Goal: Task Accomplishment & Management: Manage account settings

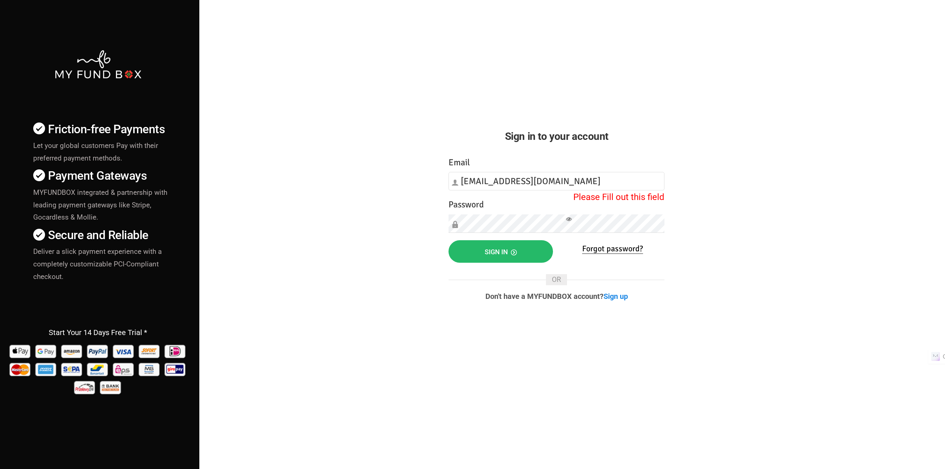
click at [699, 227] on div "Friction-free Payments Let your global customers Pay with their preferred payme…" at bounding box center [472, 258] width 952 height 517
click at [358, 252] on div "Friction-free Payments Let your global customers Pay with their preferred payme…" at bounding box center [472, 258] width 952 height 517
click at [479, 251] on button "Sign in" at bounding box center [500, 251] width 104 height 23
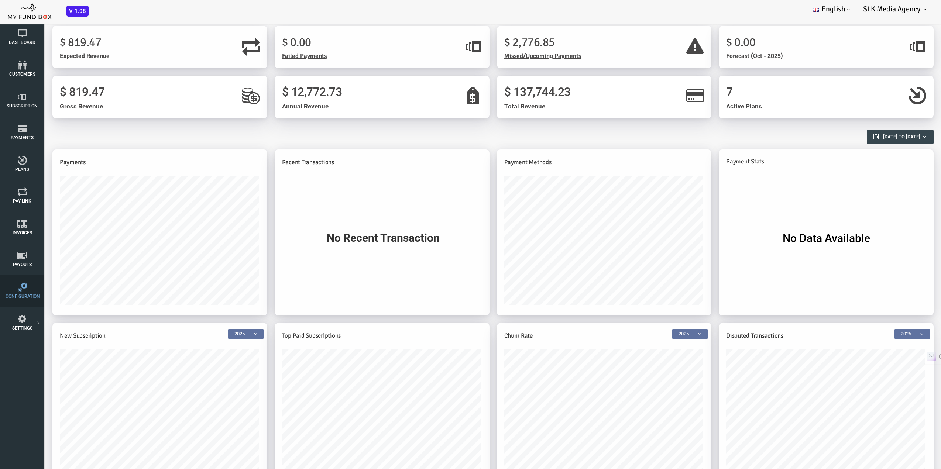
click at [14, 287] on icon at bounding box center [23, 287] width 34 height 9
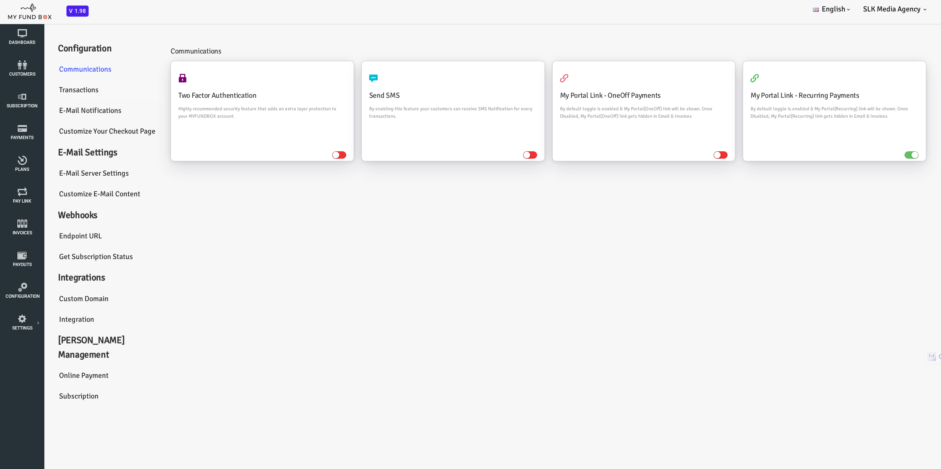
click at [52, 89] on link "Transactions" at bounding box center [70, 90] width 111 height 21
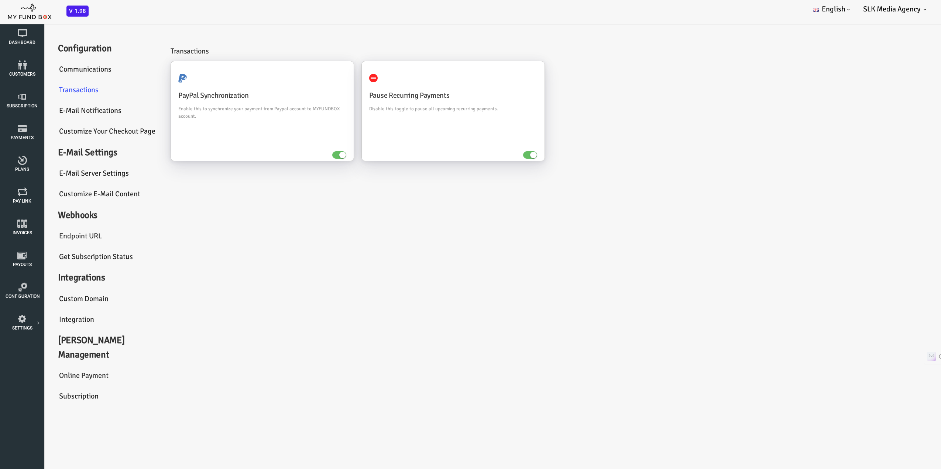
click at [56, 110] on link "E-Mail Notifications" at bounding box center [70, 110] width 111 height 21
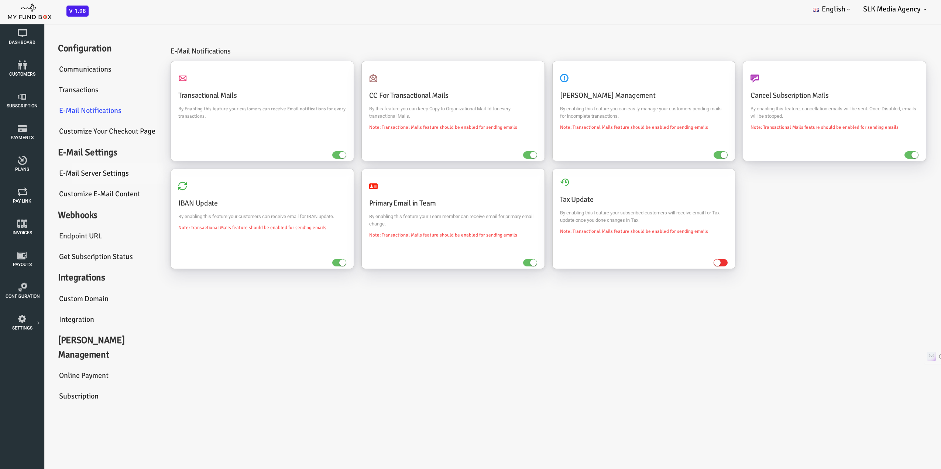
click at [51, 171] on link "E-Mail server settings" at bounding box center [70, 173] width 111 height 21
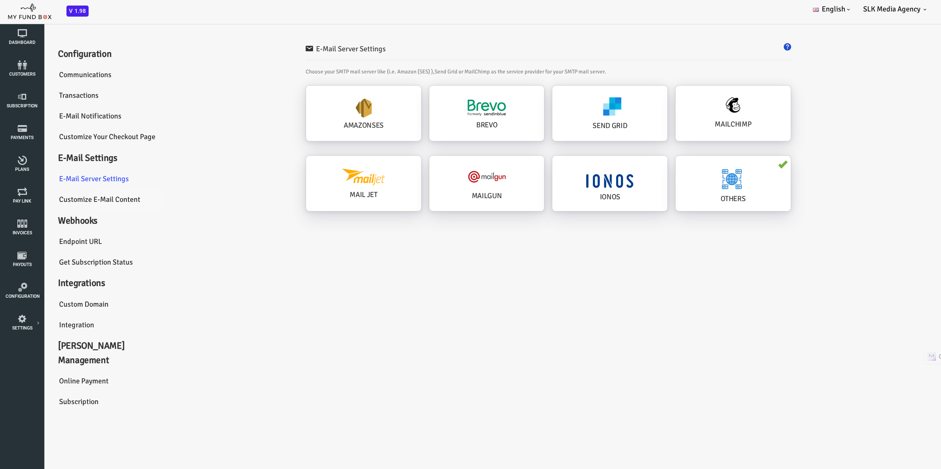
click at [69, 202] on link "Customize E-Mail Content" at bounding box center [70, 199] width 111 height 21
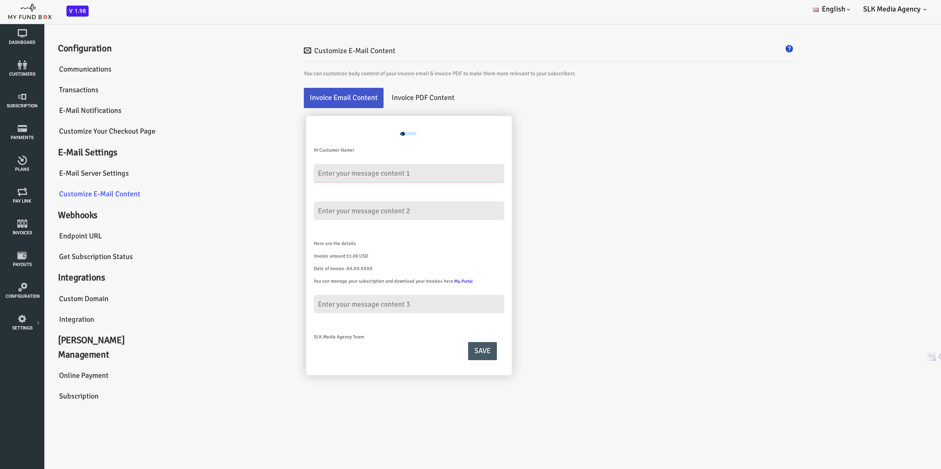
click at [325, 172] on textarea at bounding box center [371, 173] width 190 height 18
click at [566, 169] on fieldset "Hi Customer Name!" at bounding box center [470, 246] width 400 height 260
click at [46, 215] on h4 "Webhooks" at bounding box center [70, 215] width 111 height 14
click at [42, 237] on link "Endpoint URL" at bounding box center [70, 236] width 111 height 21
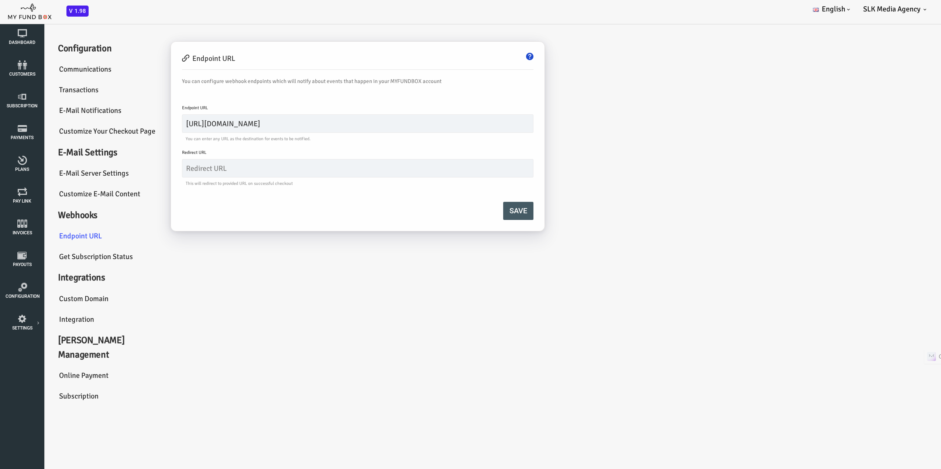
click at [73, 258] on link "Get Subscription Status" at bounding box center [70, 257] width 111 height 21
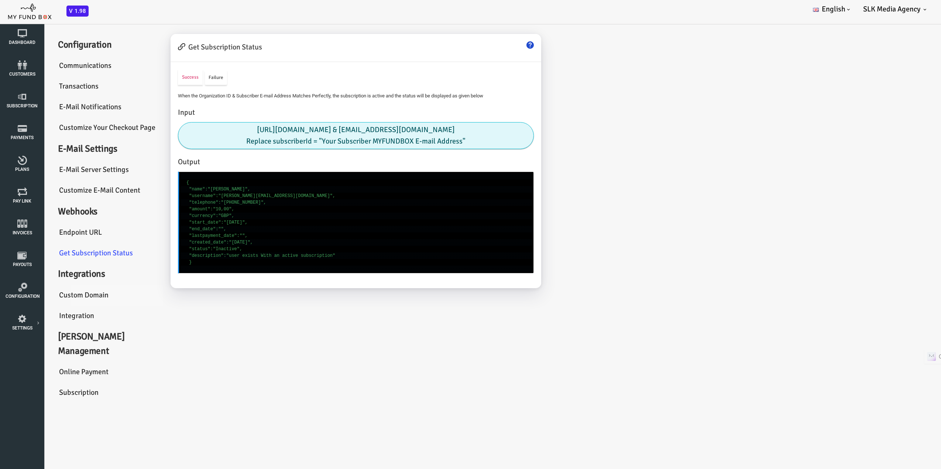
click at [50, 292] on link "Custom Domain" at bounding box center [70, 295] width 111 height 21
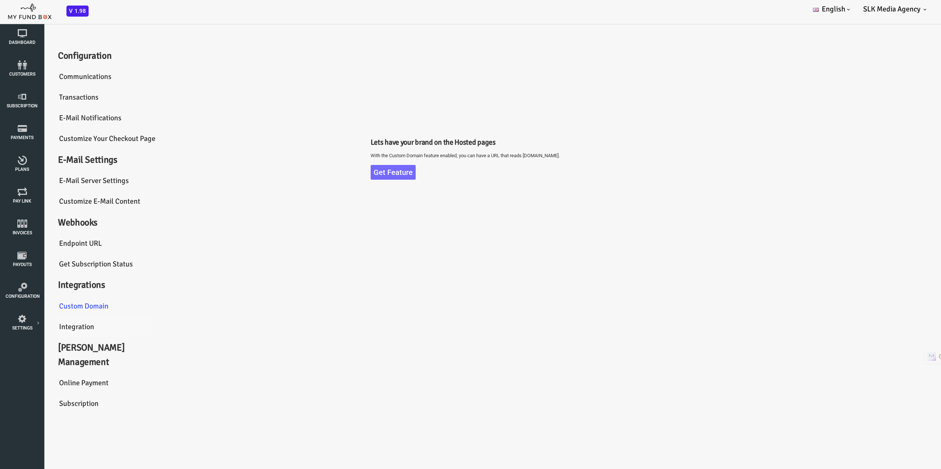
click at [38, 323] on link "Integration" at bounding box center [70, 327] width 111 height 21
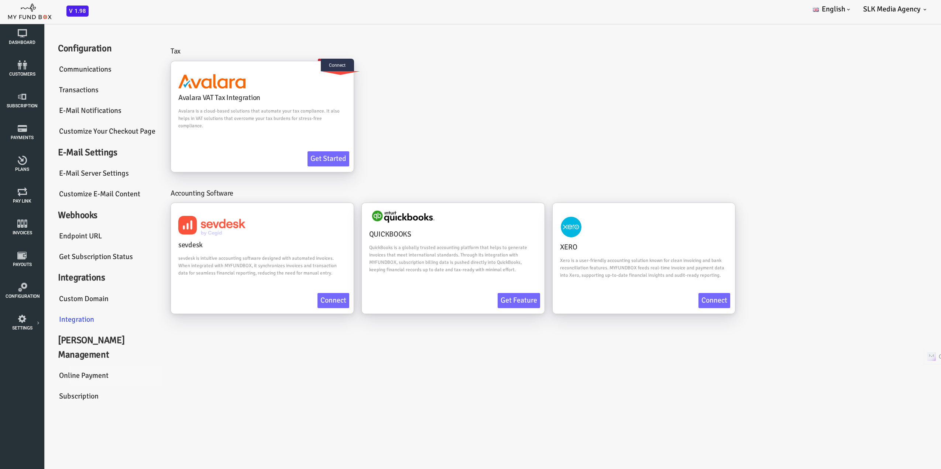
click at [48, 365] on link "Online payment" at bounding box center [70, 375] width 111 height 21
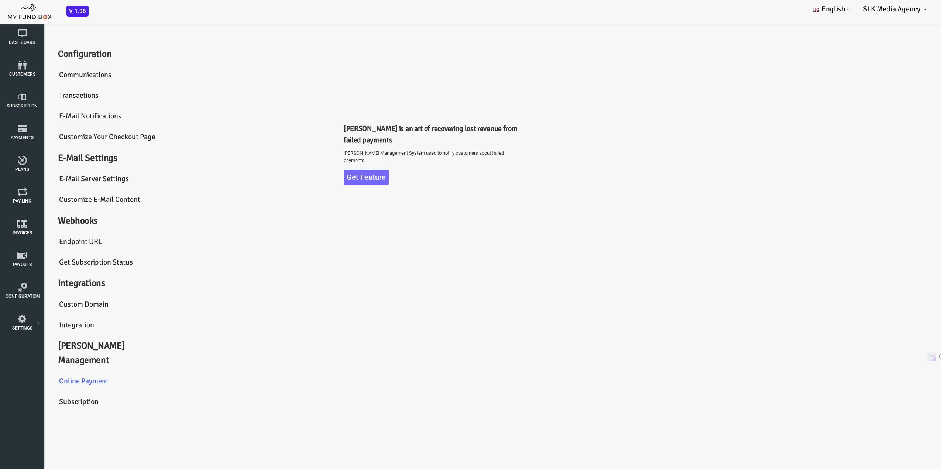
click at [47, 392] on link "Subscription" at bounding box center [70, 402] width 111 height 21
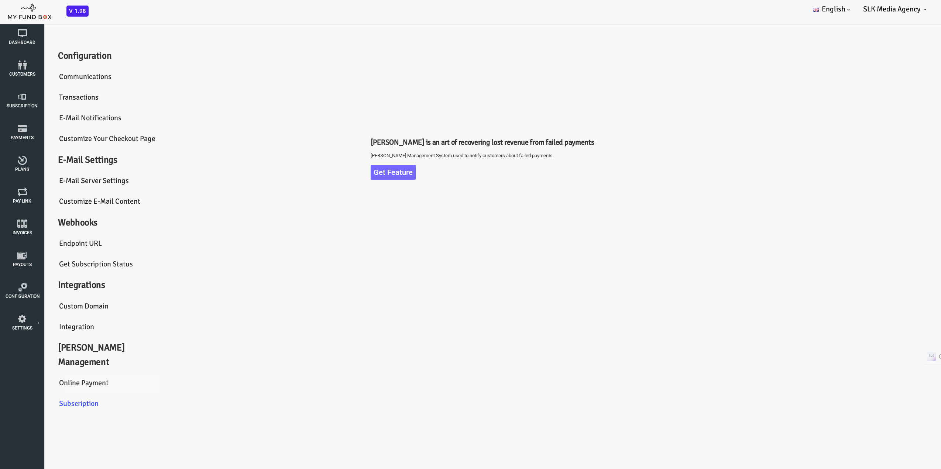
click at [44, 373] on link "Online payment" at bounding box center [70, 383] width 111 height 21
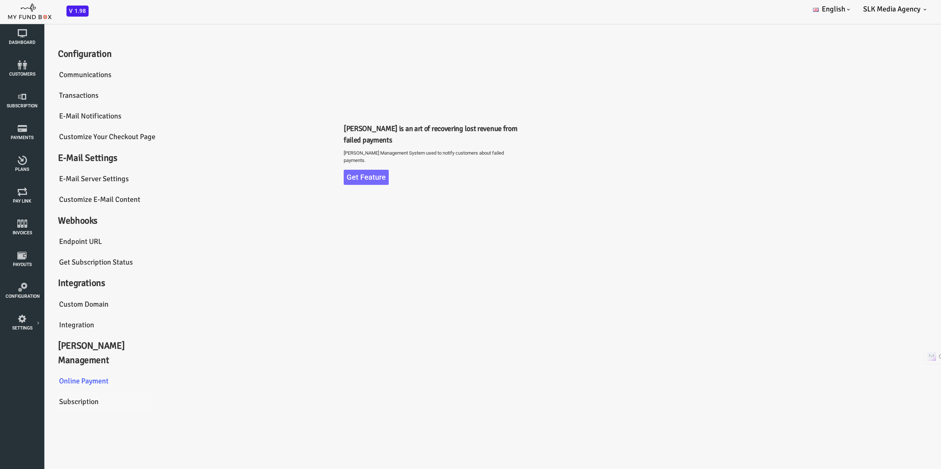
click at [37, 392] on link "Subscription" at bounding box center [70, 402] width 111 height 21
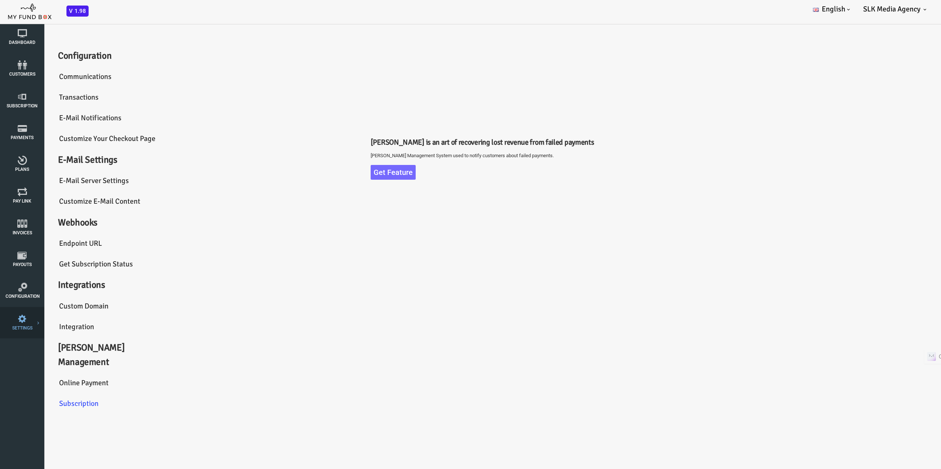
click at [26, 334] on link "SETTINGS" at bounding box center [22, 322] width 37 height 31
click at [0, 0] on icon at bounding box center [0, 0] width 0 height 0
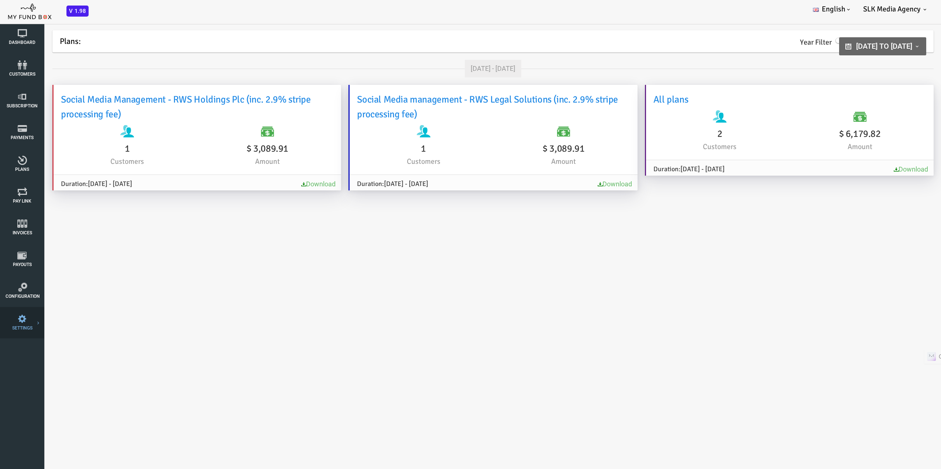
click at [0, 0] on link "Payment Gateway" at bounding box center [0, 0] width 0 height 0
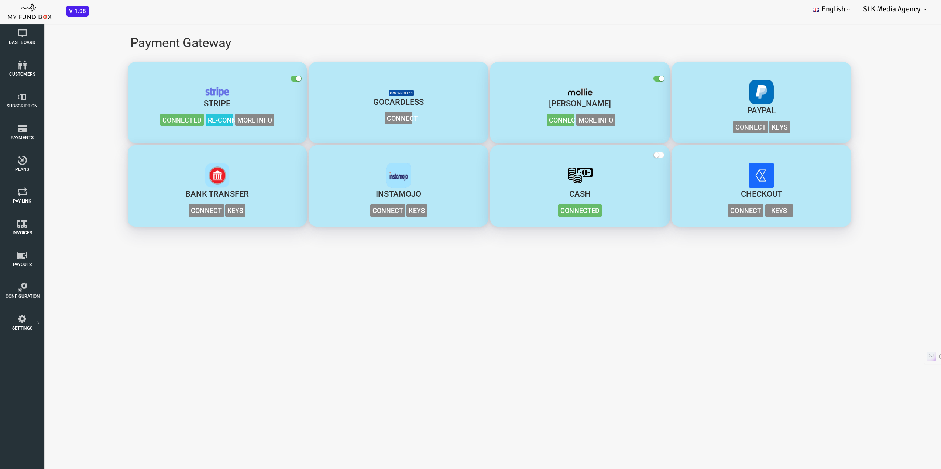
click at [138, 299] on body "Subscriber not found Beneficiary Not Found Partner Not Found!!!! Please Fill ou…" at bounding box center [451, 252] width 903 height 469
click at [555, 119] on span "More Info" at bounding box center [557, 120] width 39 height 12
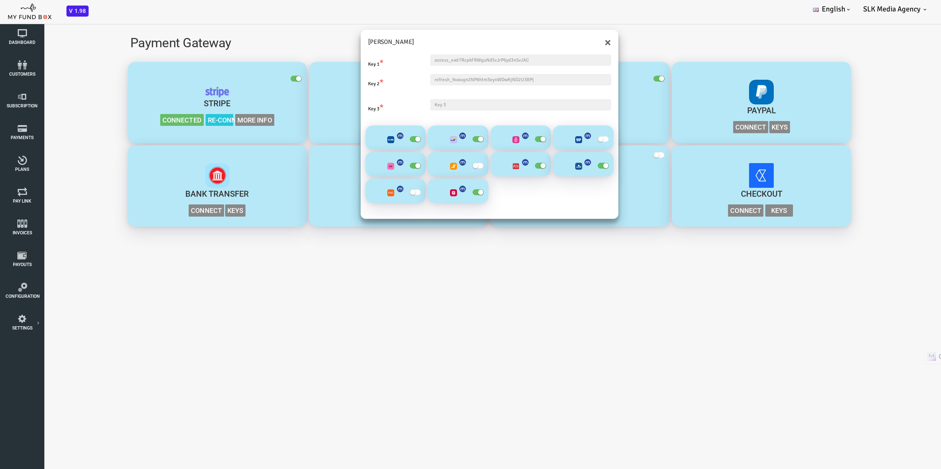
click at [510, 265] on div "× Mollie Key 1 * access_ewt7RcpkFRWguNd5cJrP6yd3nSvJAC Key 2 * refresh_9xwugn2N…" at bounding box center [451, 252] width 903 height 469
click at [570, 44] on button "×" at bounding box center [570, 43] width 6 height 12
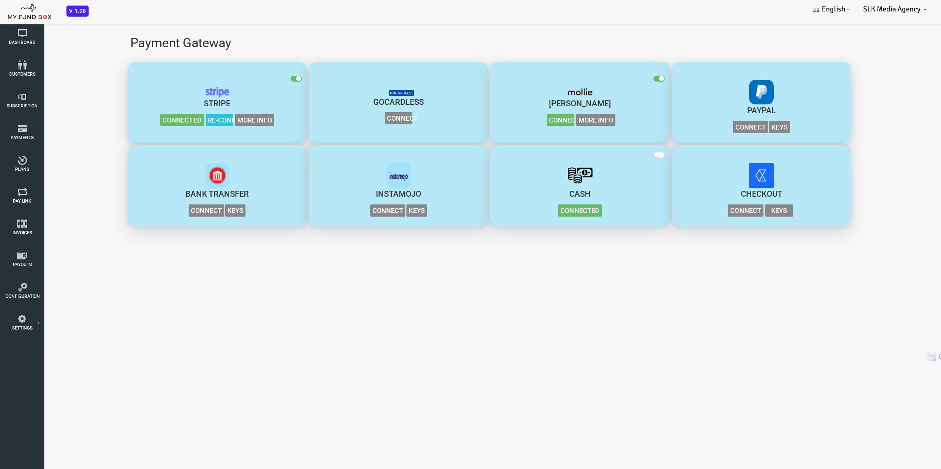
click at [258, 77] on span "button" at bounding box center [258, 79] width 11 height 6
click at [0, 18] on input "checkbox" at bounding box center [0, 18] width 0 height 0
click at [268, 329] on body "Subscriber not found Beneficiary Not Found Partner Not Found!!!! Please Fill ou…" at bounding box center [451, 252] width 903 height 469
click at [0, 0] on span "Payments" at bounding box center [0, 0] width 0 height 0
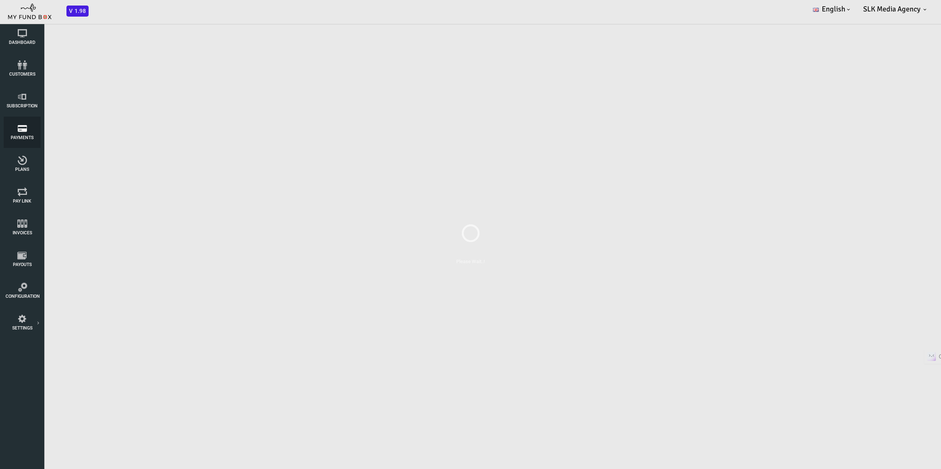
select select "100"
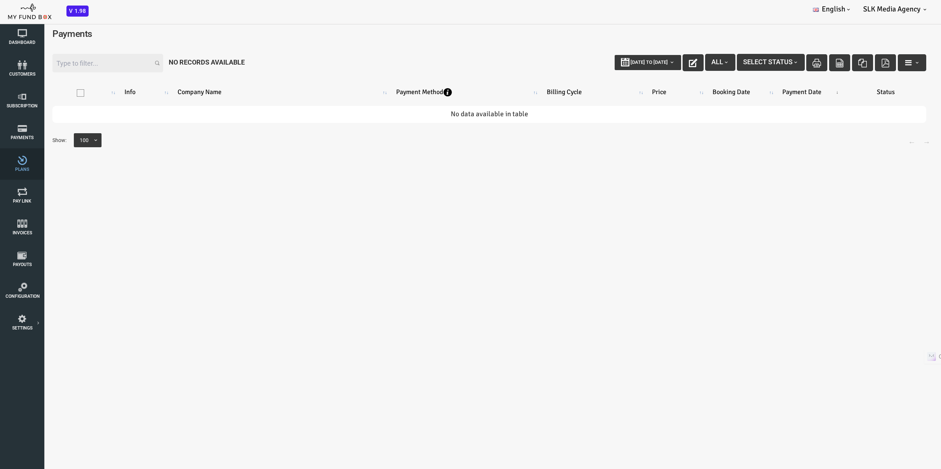
click at [21, 161] on icon at bounding box center [22, 160] width 33 height 9
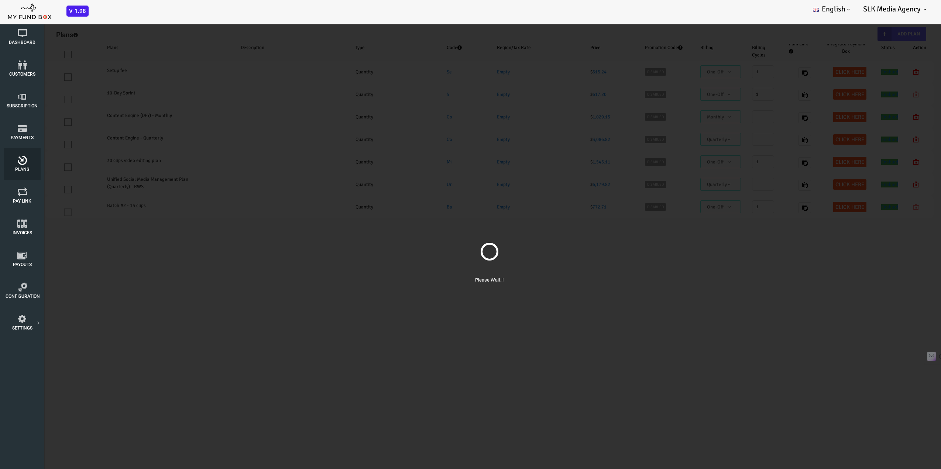
select select "100"
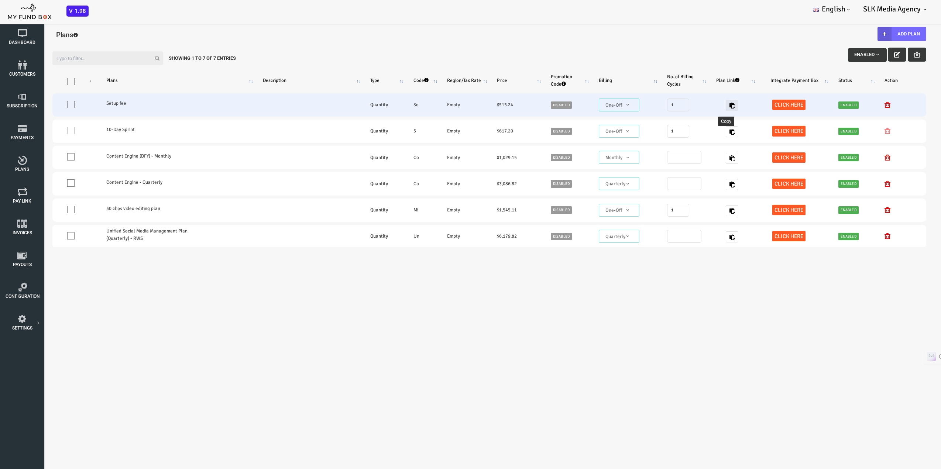
click at [691, 104] on icon "button" at bounding box center [694, 106] width 6 height 6
click at [461, 105] on td "$ 515.24" at bounding box center [479, 104] width 54 height 23
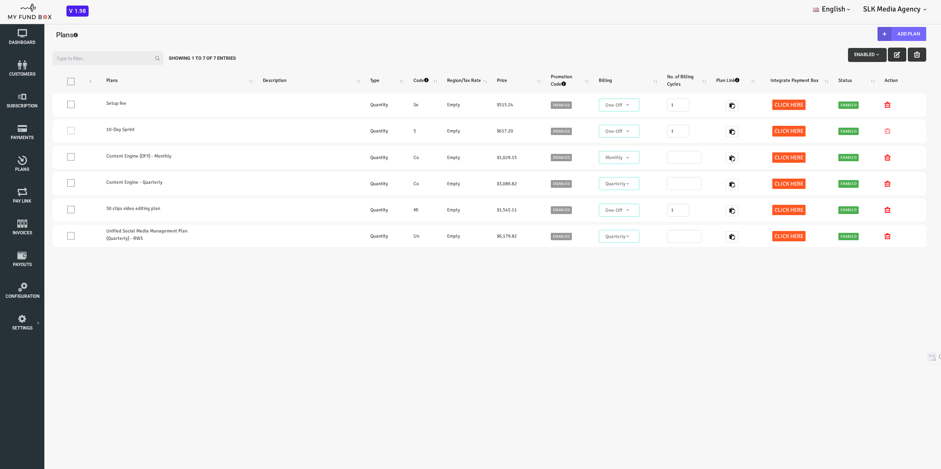
click at [856, 54] on icon "button" at bounding box center [859, 55] width 6 height 6
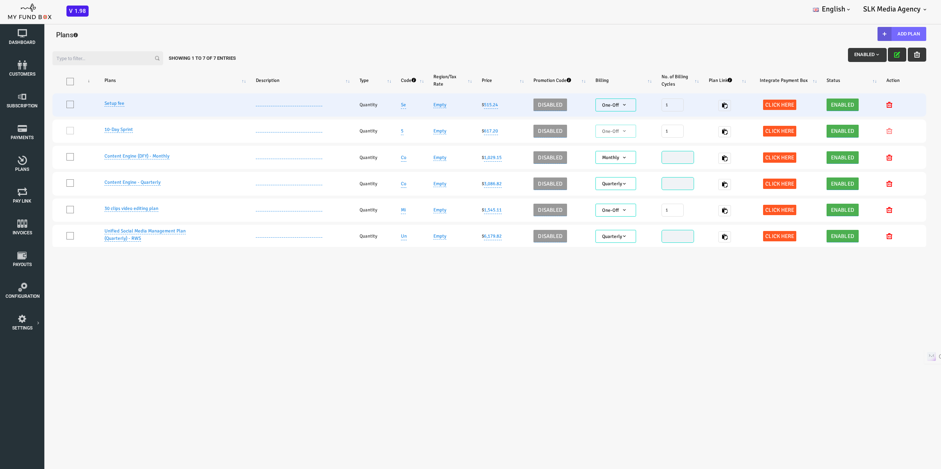
click at [438, 106] on td "$ 515.24" at bounding box center [463, 104] width 52 height 23
click at [450, 104] on link "515.24" at bounding box center [453, 105] width 14 height 8
click at [494, 80] on icon "button" at bounding box center [497, 79] width 6 height 6
click at [35, 106] on span at bounding box center [32, 104] width 7 height 7
click at [42, 106] on input "One" at bounding box center [42, 106] width 0 height 0
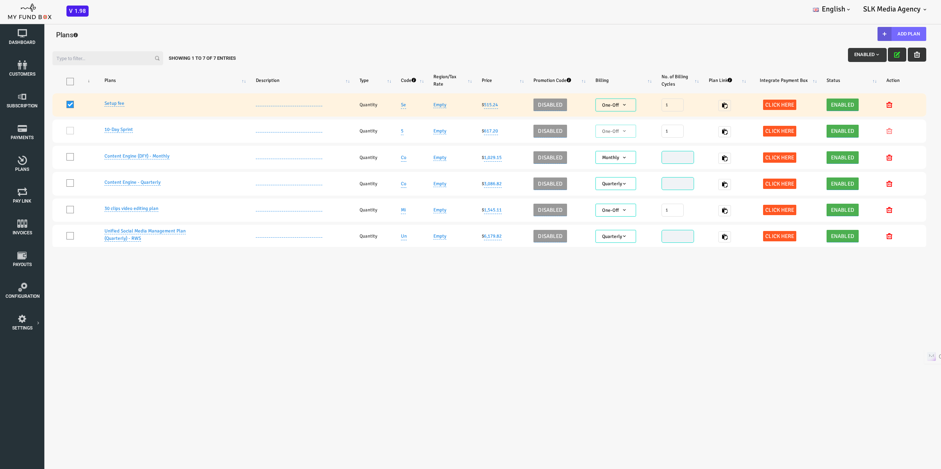
click at [876, 53] on icon "button" at bounding box center [879, 55] width 6 height 6
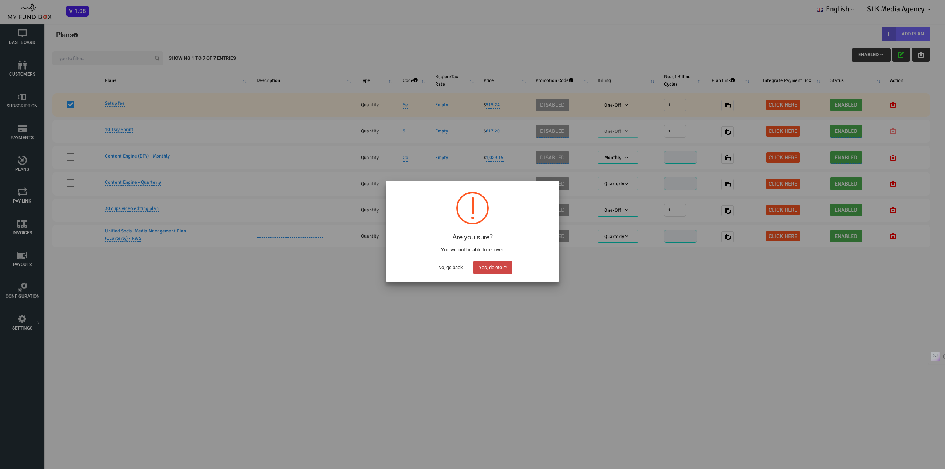
click at [487, 267] on button "Yes, delete it!" at bounding box center [492, 267] width 39 height 13
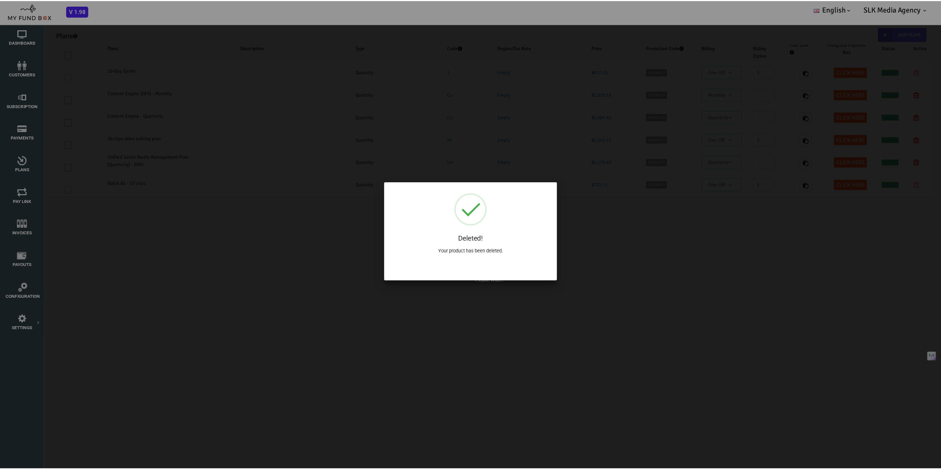
select select "100"
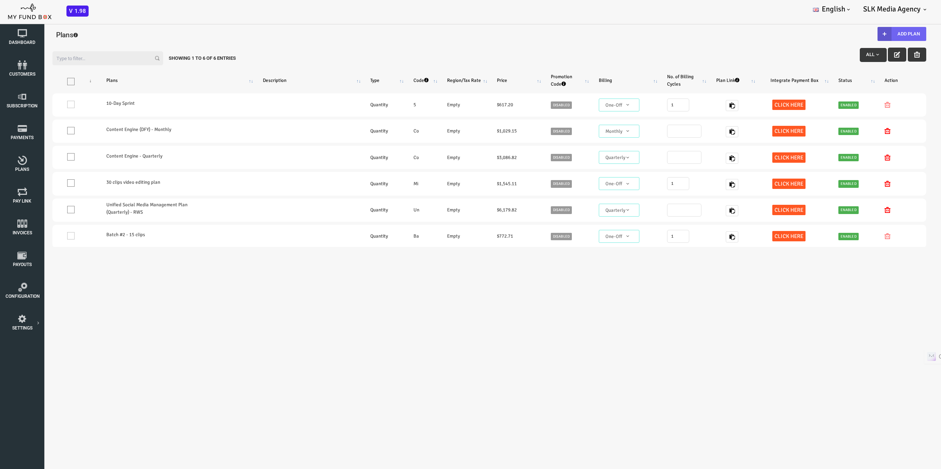
click at [852, 34] on button "Add Plan" at bounding box center [864, 34] width 49 height 14
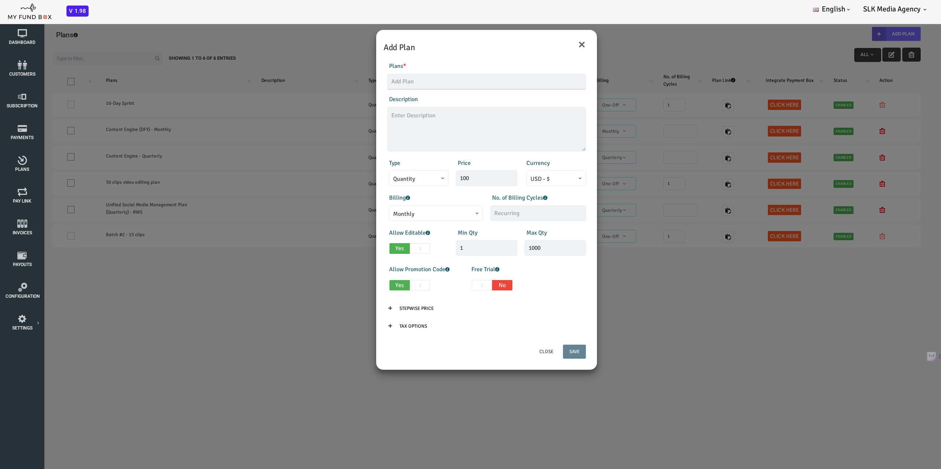
click at [417, 85] on input "text" at bounding box center [448, 81] width 199 height 15
type input "Test"
click at [407, 178] on span "Quantity" at bounding box center [380, 177] width 59 height 15
drag, startPoint x: 440, startPoint y: 179, endPoint x: 411, endPoint y: 184, distance: 29.6
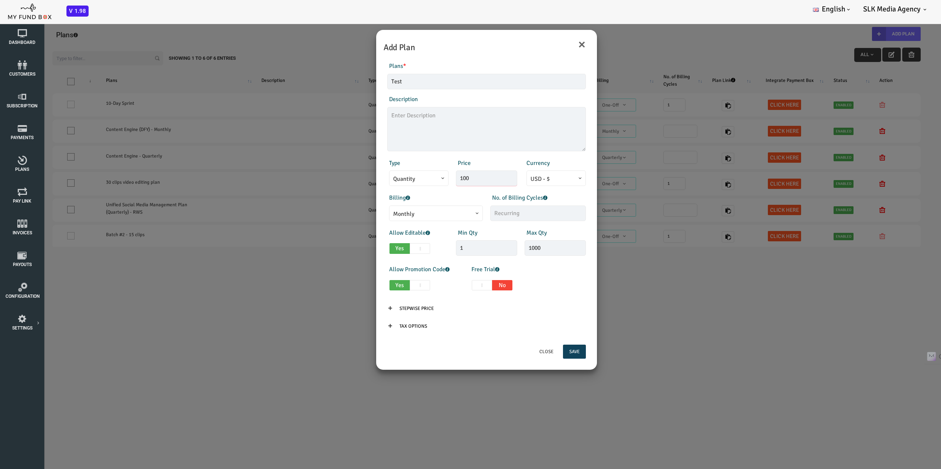
click at [411, 184] on div "Type Quantity Variable Quantity Price 100 Currency EUR - € USD - $ GBP - £ INR …" at bounding box center [449, 173] width 206 height 28
type input "500.00"
click at [510, 172] on span "USD - $" at bounding box center [518, 177] width 59 height 15
select select "3"
click at [419, 199] on div "Billing Monthly One-Off Annual Quarterly Half Yearly Daily Weekly Monthly" at bounding box center [397, 207] width 103 height 28
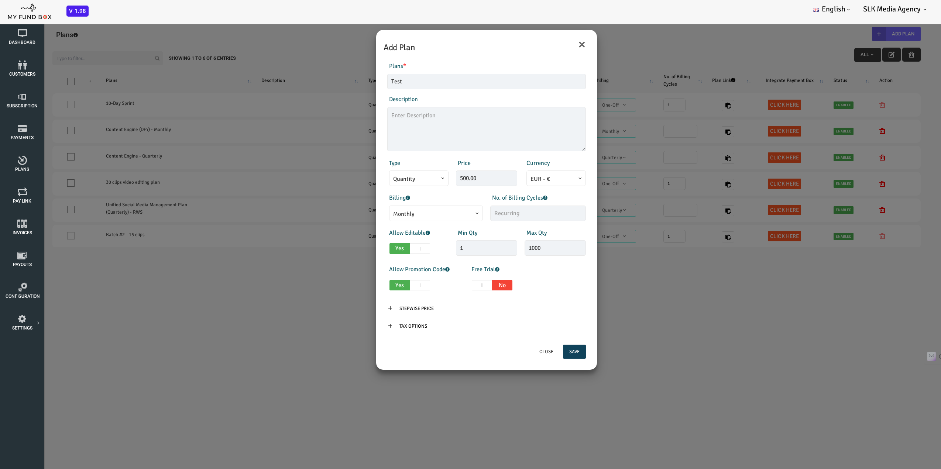
click at [382, 247] on span at bounding box center [382, 248] width 20 height 11
click at [356, 247] on input "Yes No" at bounding box center [354, 247] width 5 height 5
click at [364, 244] on span at bounding box center [362, 248] width 20 height 11
click at [336, 245] on input "Yes No" at bounding box center [333, 247] width 5 height 5
checkbox input "true"
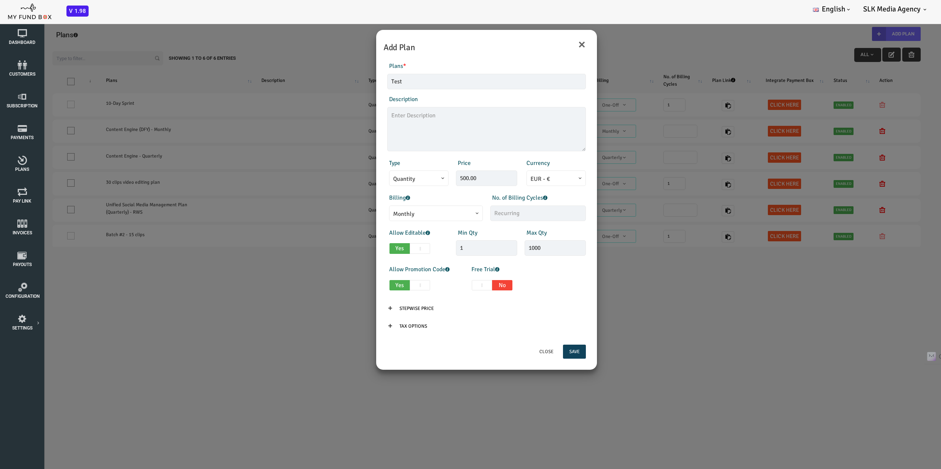
click at [444, 287] on span at bounding box center [444, 285] width 20 height 11
click at [418, 286] on input "Yes No" at bounding box center [416, 284] width 5 height 5
checkbox input "true"
type input "1"
click at [458, 285] on span at bounding box center [464, 285] width 20 height 11
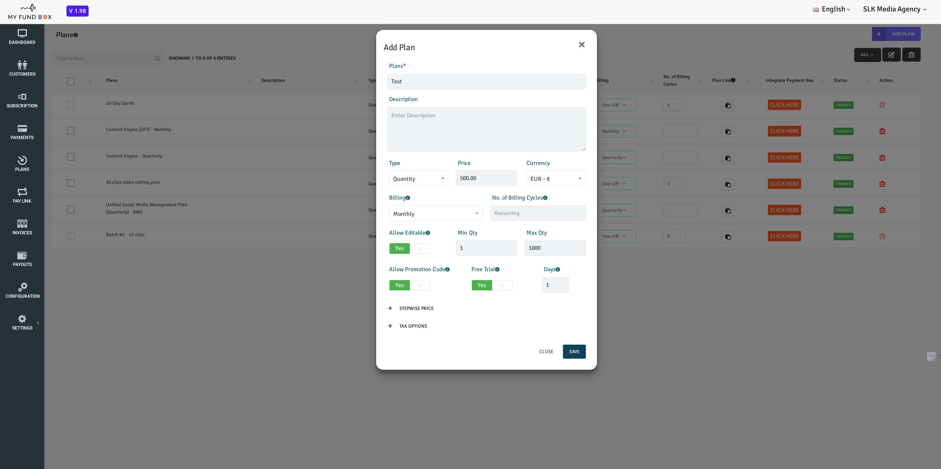
click at [439, 285] on input "Yes No" at bounding box center [436, 284] width 5 height 5
checkbox input "false"
type input "0"
click at [387, 248] on span at bounding box center [382, 248] width 20 height 11
click at [356, 248] on input "Yes No" at bounding box center [354, 247] width 5 height 5
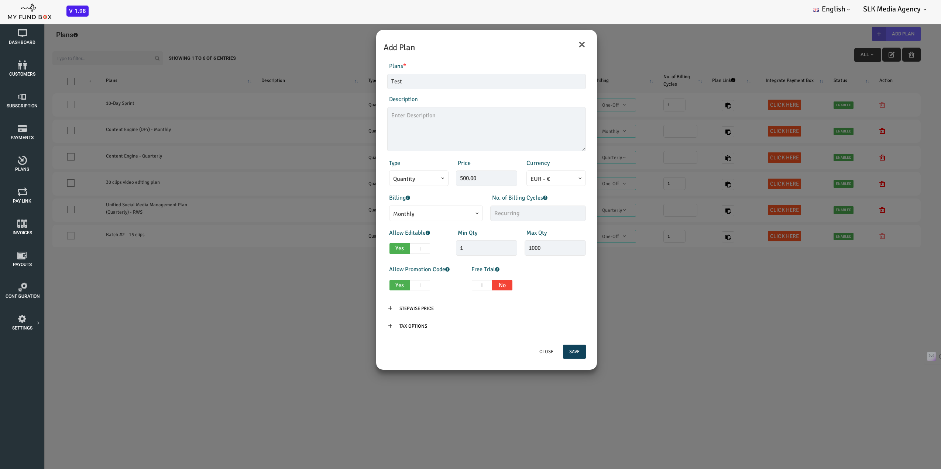
checkbox input "false"
click at [386, 289] on span at bounding box center [382, 285] width 20 height 11
click at [356, 286] on input "Yes No" at bounding box center [354, 284] width 5 height 5
checkbox input "false"
click at [538, 351] on button "Save" at bounding box center [536, 352] width 23 height 14
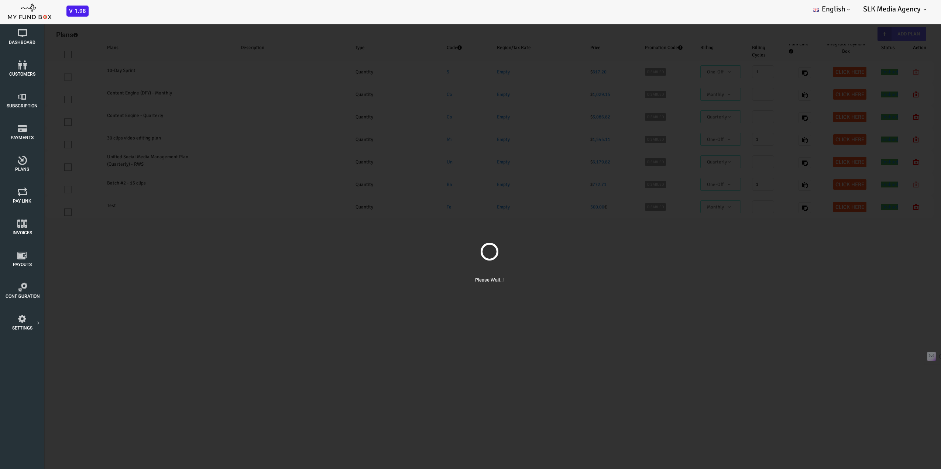
select select "100"
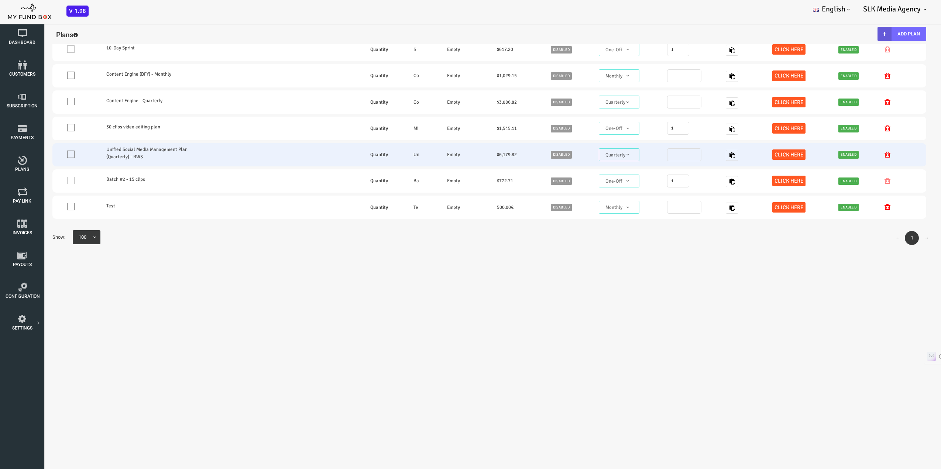
scroll to position [61, 0]
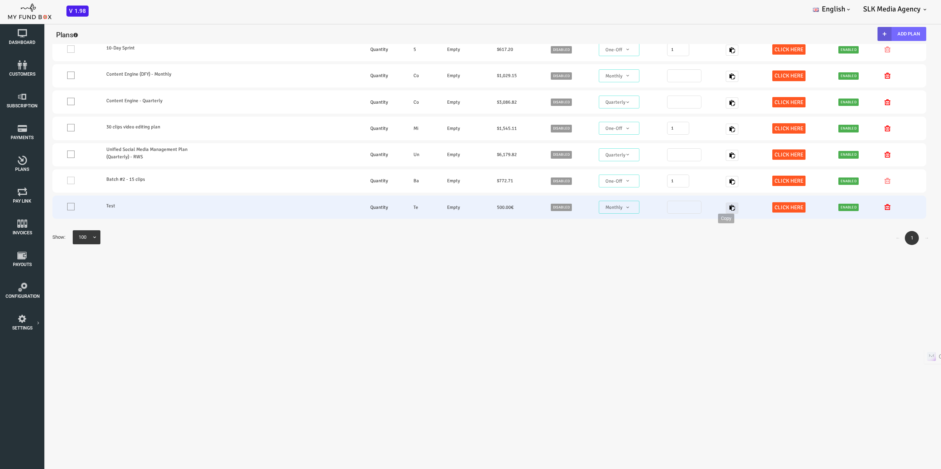
click at [688, 203] on button "button" at bounding box center [694, 208] width 13 height 11
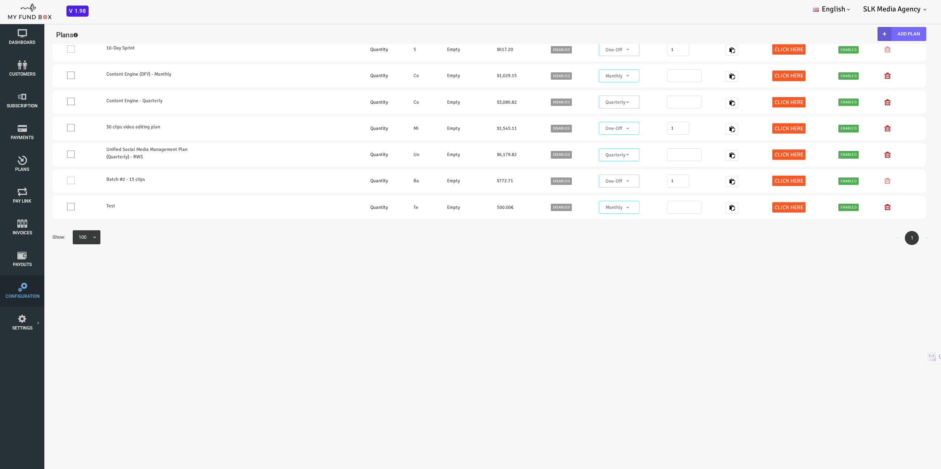
click at [0, 0] on span "Configuration" at bounding box center [0, 0] width 0 height 0
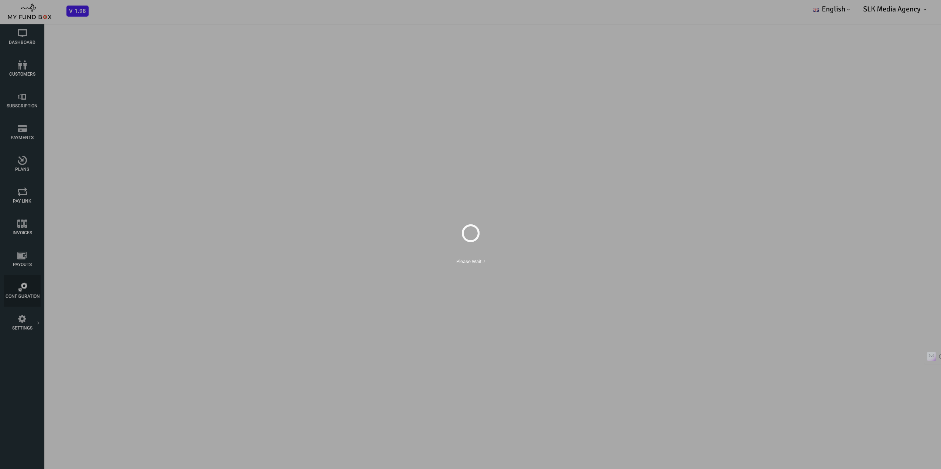
scroll to position [0, 0]
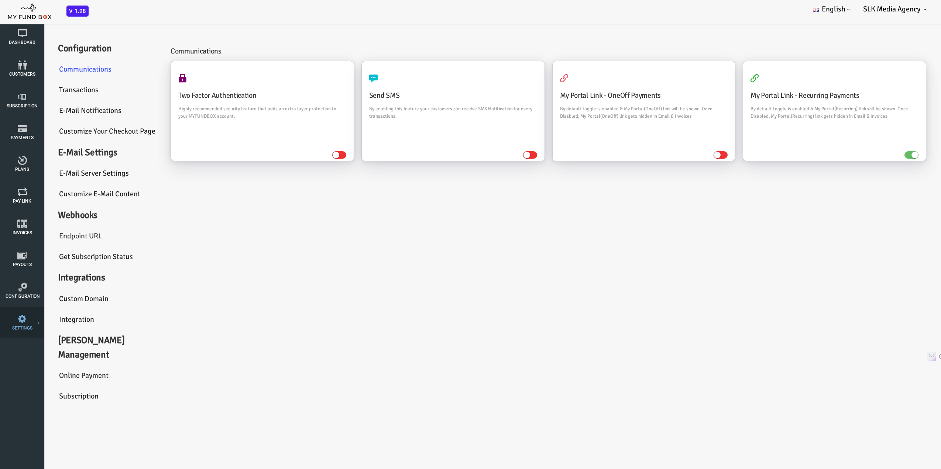
click at [0, 0] on link "Payment Gateway" at bounding box center [0, 0] width 0 height 0
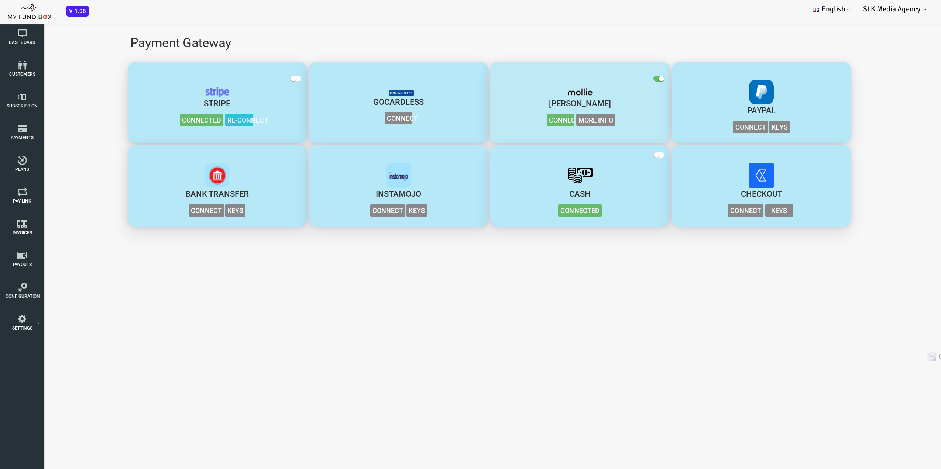
click at [568, 121] on span "More Info" at bounding box center [557, 120] width 39 height 12
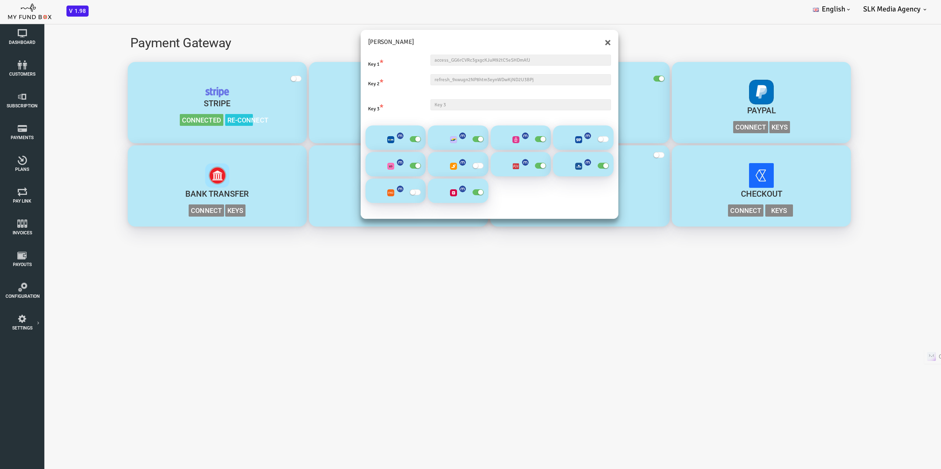
click at [444, 106] on input "text" at bounding box center [483, 104] width 180 height 11
click at [448, 83] on input "refresh_9xwugn2NP8htm3eynWDwKjND2U3BPj" at bounding box center [483, 79] width 180 height 11
click at [452, 63] on input "access_GG6rCVRc3gxgcKJuM92tC5eSHDmAfJ" at bounding box center [483, 60] width 180 height 11
click at [430, 296] on div "× Mollie Key 1 * access_GG6rCVRc3gxgcKJuM92tC5eSHDmAfJ Key 2 * refresh_9xwugn2N…" at bounding box center [451, 252] width 903 height 469
click at [570, 41] on button "×" at bounding box center [570, 43] width 6 height 12
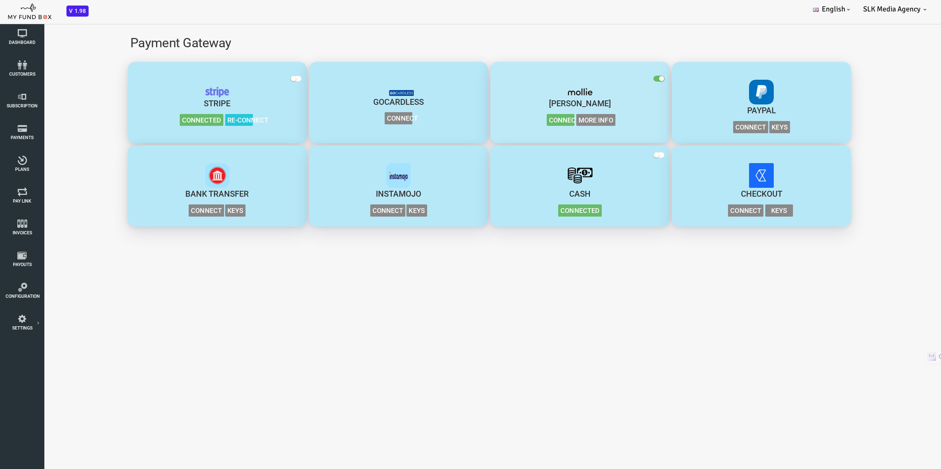
click at [518, 121] on span "Connected" at bounding box center [523, 120] width 28 height 12
click at [620, 76] on span "button" at bounding box center [621, 79] width 11 height 6
click at [0, 18] on input "checkbox" at bounding box center [0, 18] width 0 height 0
click at [622, 76] on span "button" at bounding box center [621, 79] width 11 height 6
click at [0, 18] on input "checkbox" at bounding box center [0, 18] width 0 height 0
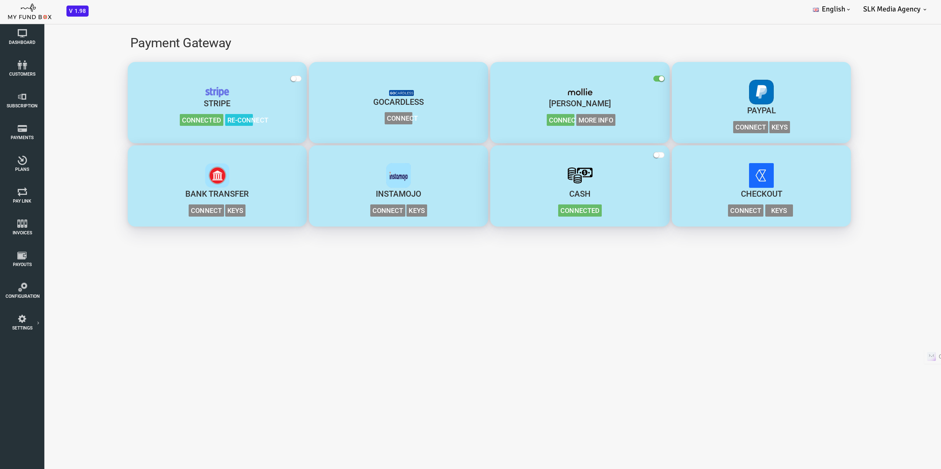
click at [528, 120] on span "Connected" at bounding box center [523, 120] width 28 height 12
click at [544, 94] on img "button" at bounding box center [542, 92] width 25 height 11
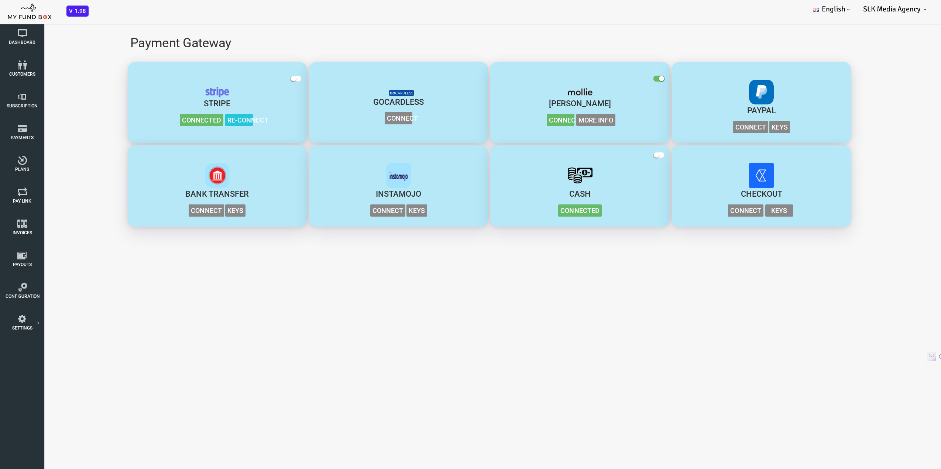
click at [544, 94] on img "button" at bounding box center [542, 92] width 25 height 11
click at [258, 76] on span "button" at bounding box center [258, 79] width 11 height 6
click at [0, 18] on input "checkbox" at bounding box center [0, 18] width 0 height 0
click at [217, 121] on span "More Info" at bounding box center [216, 120] width 39 height 12
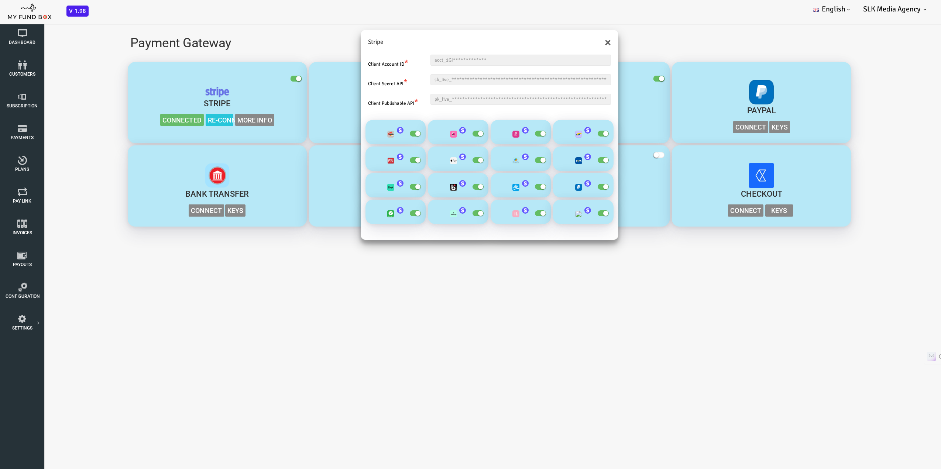
click at [221, 264] on div "**********" at bounding box center [451, 252] width 903 height 469
click at [569, 40] on button "×" at bounding box center [570, 43] width 6 height 12
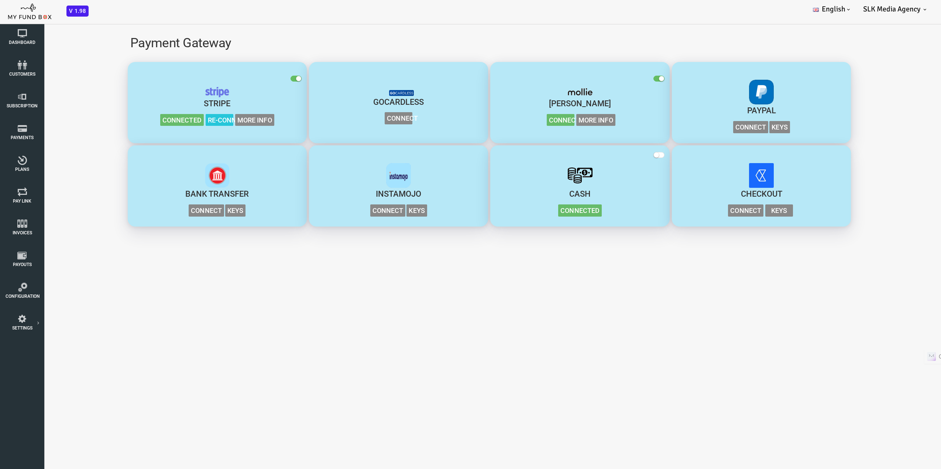
click at [256, 78] on span "button" at bounding box center [258, 79] width 11 height 6
click at [0, 18] on input "checkbox" at bounding box center [0, 18] width 0 height 0
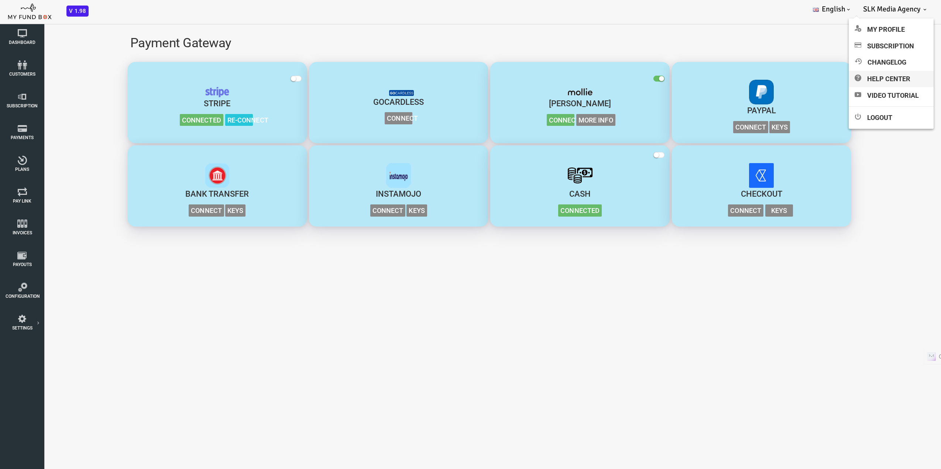
click at [881, 80] on link "Help Center" at bounding box center [890, 79] width 85 height 16
click at [518, 122] on span "Connected" at bounding box center [523, 120] width 28 height 12
click at [264, 78] on label "button" at bounding box center [260, 78] width 15 height 7
click at [0, 18] on input "checkbox" at bounding box center [0, 18] width 0 height 0
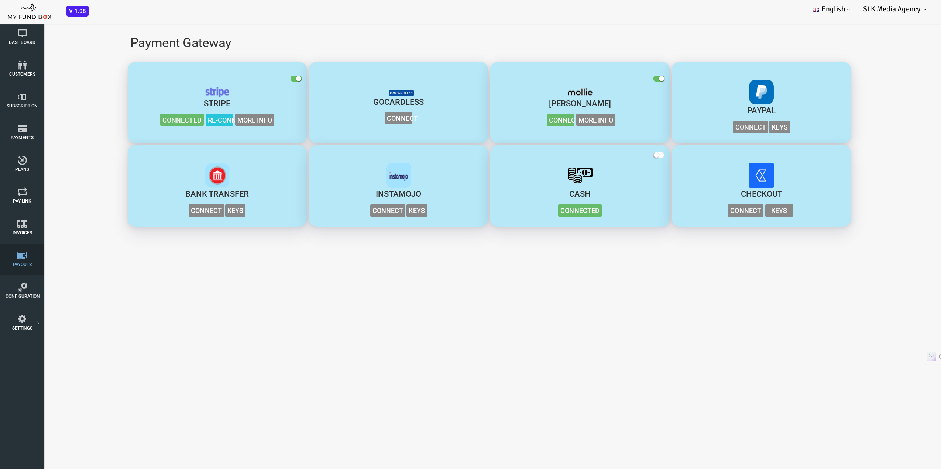
click at [11, 268] on link "Payouts" at bounding box center [22, 259] width 37 height 31
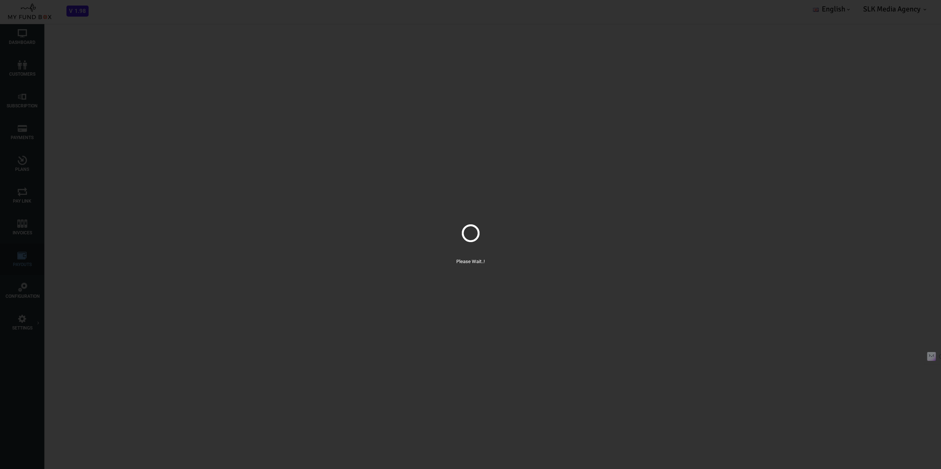
select select "100"
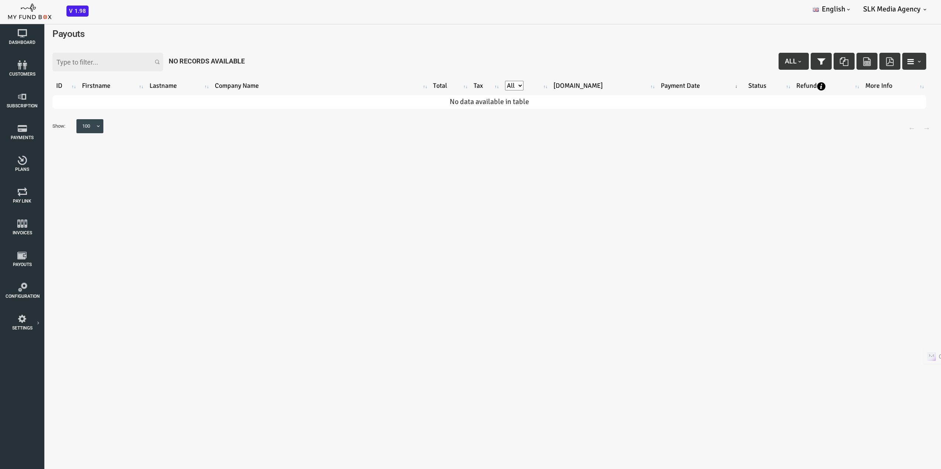
click at [333, 159] on body "Subscriber not found Beneficiary Not Found Partner Not Found!!!! Please Fill ou…" at bounding box center [451, 252] width 903 height 469
click at [28, 287] on icon at bounding box center [23, 287] width 34 height 9
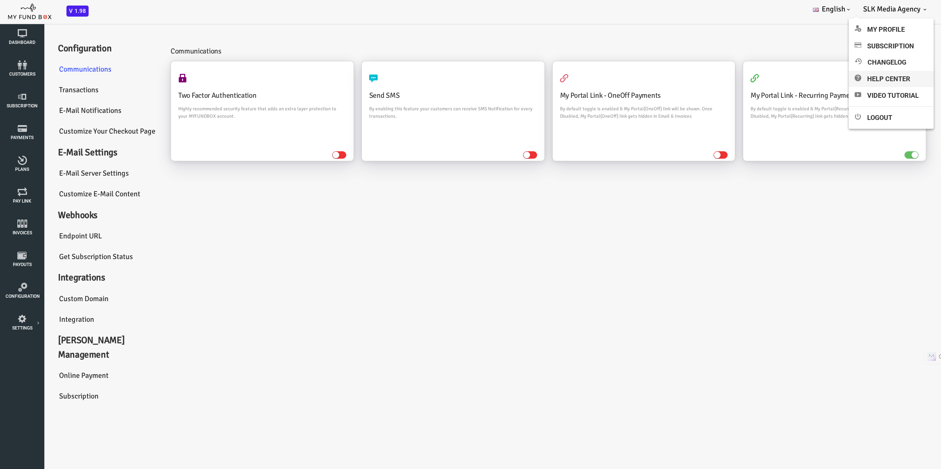
click at [879, 77] on link "Help Center" at bounding box center [890, 79] width 85 height 16
click at [0, 0] on icon at bounding box center [0, 0] width 0 height 0
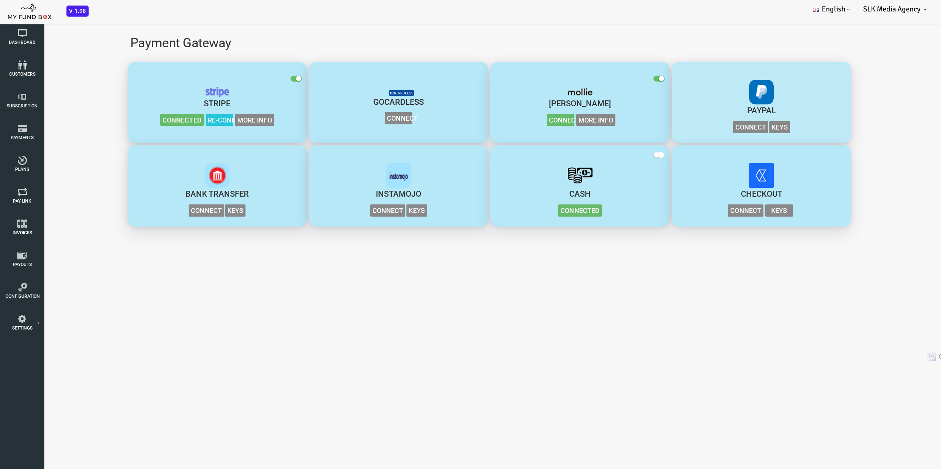
click at [702, 127] on span "Connect" at bounding box center [712, 127] width 35 height 12
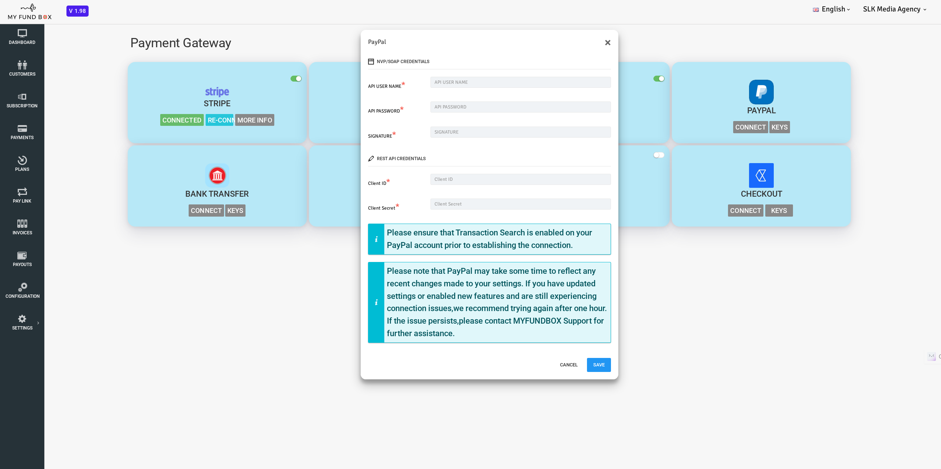
drag, startPoint x: 943, startPoint y: 181, endPoint x: 367, endPoint y: 181, distance: 576.4
click at [367, 181] on label "Client ID *" at bounding box center [358, 183] width 63 height 18
click at [154, 317] on div "× PayPal NVP/SOAP Credentials API USER NAME * Please Fill out this field API PA…" at bounding box center [451, 252] width 903 height 469
click at [570, 40] on button "×" at bounding box center [570, 43] width 6 height 12
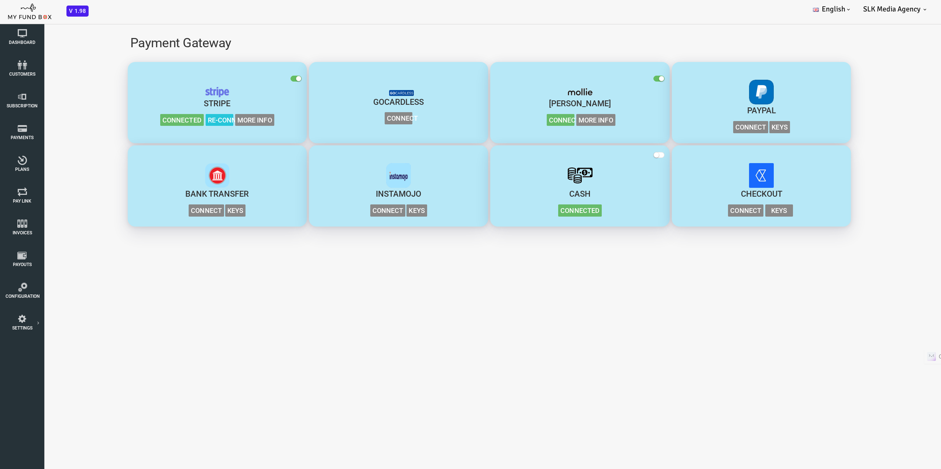
click at [259, 77] on small "button" at bounding box center [260, 78] width 5 height 5
click at [0, 18] on input "checkbox" at bounding box center [0, 18] width 0 height 0
click at [483, 351] on body "Subscriber not found Beneficiary Not Found Partner Not Found!!!! Please Fill ou…" at bounding box center [451, 252] width 903 height 469
click at [714, 127] on span "Connect" at bounding box center [712, 127] width 35 height 12
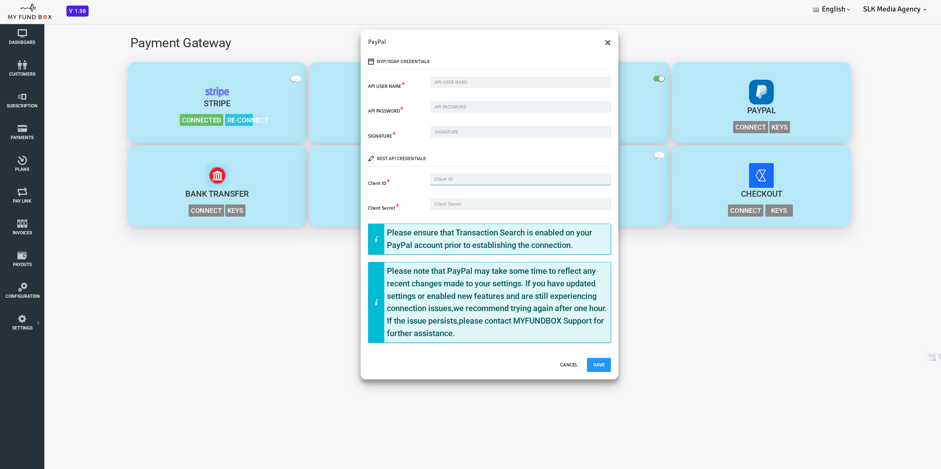
click at [478, 177] on input "text" at bounding box center [483, 179] width 180 height 11
paste input "AcqVPoEpDI6YPTZNrEdlO_KaDlVHCL4icay9MxhbtRpUCgiAiPpXiHWbesjNCu2EKwEHPSscqNWLO3R7"
type input "AcqVPoEpDI6YPTZNrEdlO_KaDlVHCL4icay9MxhbtRpUCgiAiPpXiHWbesjNCu2EKwEHPSscqNWLO3R7"
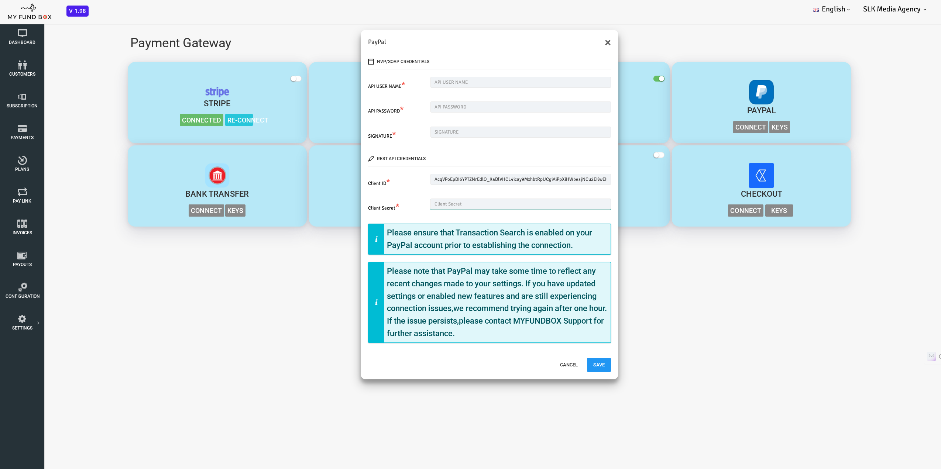
click at [452, 207] on input "text" at bounding box center [483, 204] width 180 height 11
paste input "EFAyT7f9wmdlElRSsF6S_635IfQgk1V9ynRnoi0H9WkoQIlefFY5CuT-qWpI-A7RyRLKLR6bWr6QqgKx"
type input "EFAyT7f9wmdlElRSsF6S_635IfQgk1V9ynRnoi0H9WkoQIlefFY5CuT-qWpI-A7RyRLKLR6bWr6QqgKx"
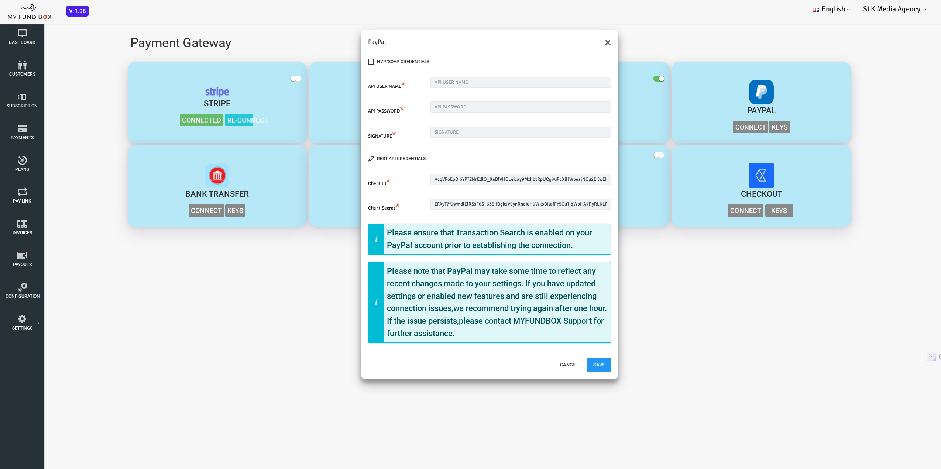
click at [449, 89] on div "API USER NAME * Please Fill out this field" at bounding box center [452, 86] width 250 height 18
click at [450, 81] on input "text" at bounding box center [483, 82] width 180 height 11
click at [404, 81] on input "text" at bounding box center [483, 82] width 180 height 11
paste input "sklotchouang_api1.yahoo.fr"
type input "sklotchouang_api1.yahoo.fr"
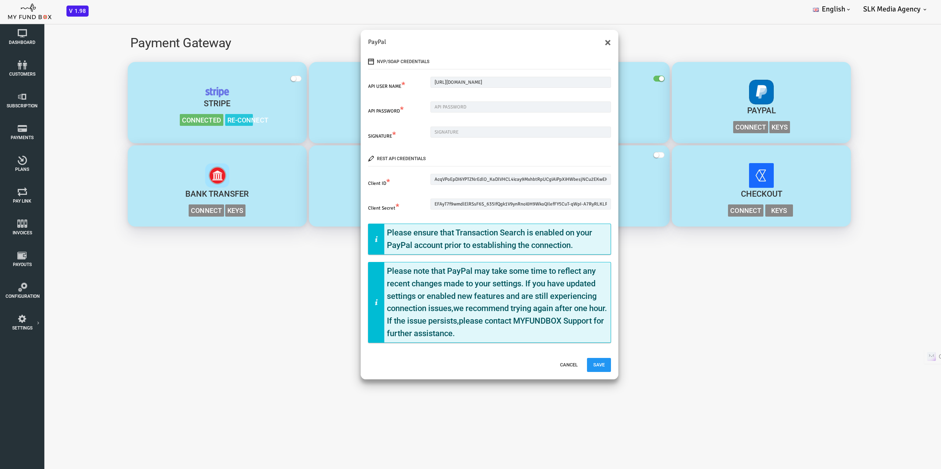
drag, startPoint x: 424, startPoint y: 116, endPoint x: 425, endPoint y: 106, distance: 9.3
click at [424, 115] on div "API PASSWORD * Please Fill out this field" at bounding box center [452, 110] width 250 height 18
click at [425, 106] on input "text" at bounding box center [483, 106] width 180 height 11
paste input "YLFAGZDY6AKXZFL3"
type input "YLFAGZDY6AKXZFL3"
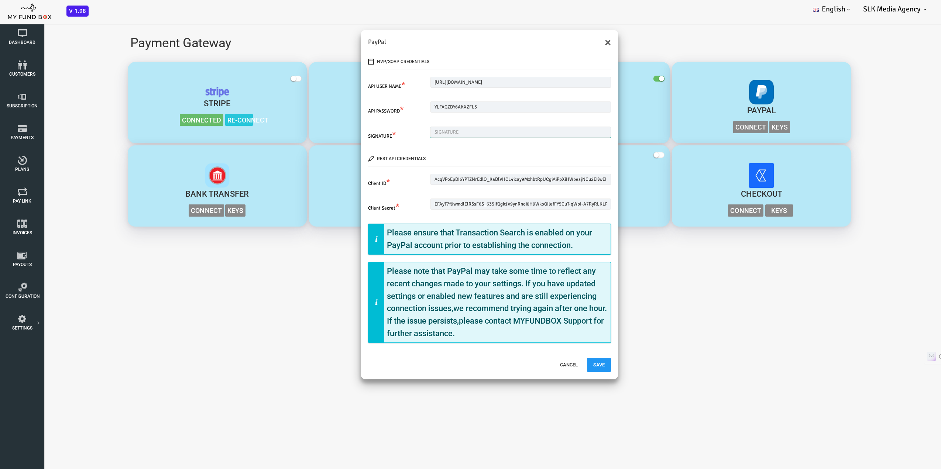
click at [438, 129] on input "text" at bounding box center [483, 132] width 180 height 11
paste input "AcFcCW5cHej-cIAGwBYRG8r7Bjw8Aq1QtqYaFuJWw0D3bpCa3.pIDq72"
type input "AcFcCW5cHej-cIAGwBYRG8r7Bjw8Aq1QtqYaFuJWw0D3bpCa3.pIDq72"
click at [436, 148] on div "NVP/SOAP Credentials API USER NAME * sklotchouang_api1.yahoo.fr Please Fill out…" at bounding box center [452, 202] width 258 height 310
click at [563, 366] on button "Save" at bounding box center [561, 365] width 24 height 14
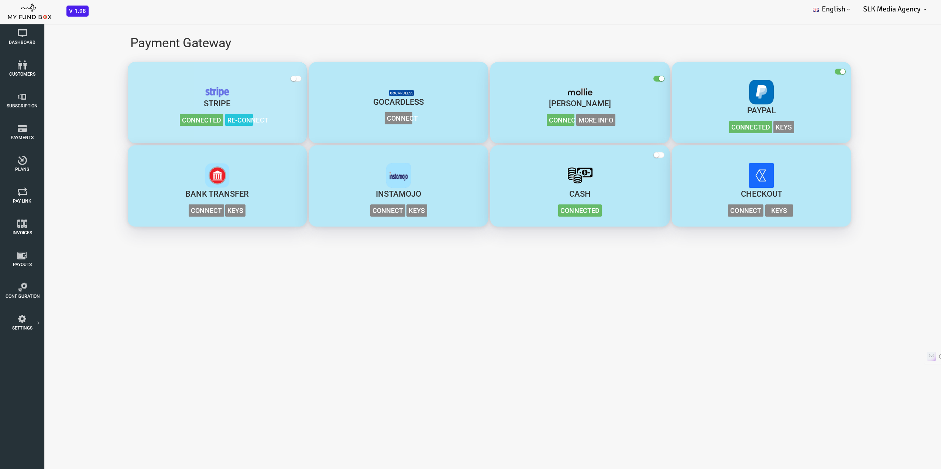
click at [259, 78] on span "button" at bounding box center [258, 79] width 11 height 6
click at [0, 18] on input "checkbox" at bounding box center [0, 18] width 0 height 0
click at [798, 70] on span "button" at bounding box center [802, 72] width 11 height 6
click at [0, 18] on input "checkbox" at bounding box center [0, 18] width 0 height 0
click at [805, 70] on span "button" at bounding box center [802, 72] width 11 height 6
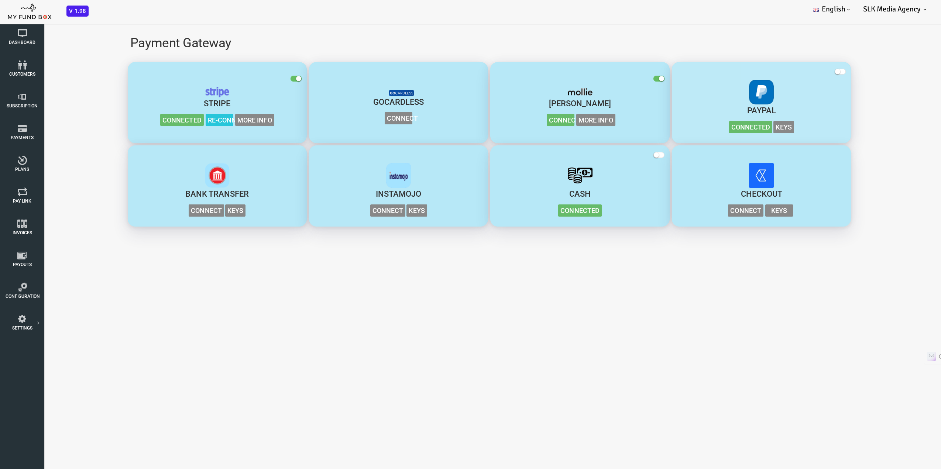
click at [0, 18] on input "checkbox" at bounding box center [0, 18] width 0 height 0
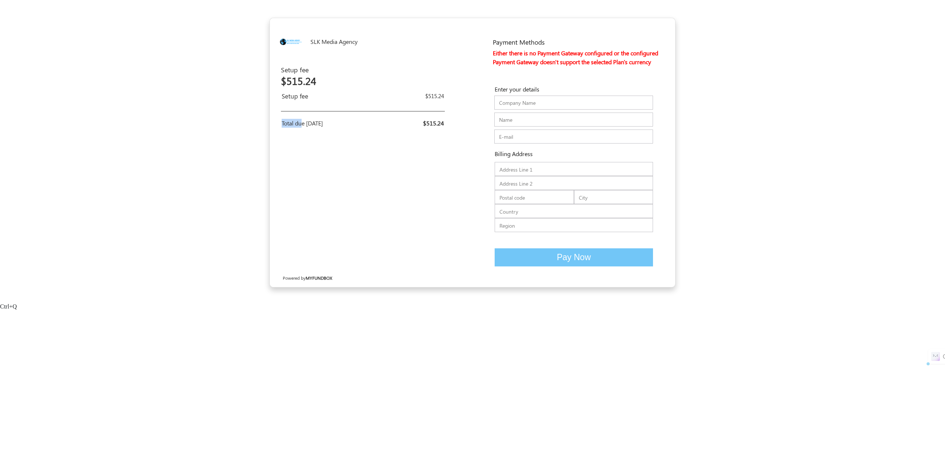
drag, startPoint x: 301, startPoint y: 121, endPoint x: 455, endPoint y: 124, distance: 153.5
click at [454, 124] on div "Setup fee $515.24 Setup fee $515.24 Total due today $515.24" at bounding box center [371, 97] width 192 height 64
drag, startPoint x: 452, startPoint y: 91, endPoint x: 391, endPoint y: 99, distance: 61.4
click at [391, 99] on div "Setup fee $515.24 Setup fee $515.24 Total due today $515.24" at bounding box center [371, 97] width 192 height 64
drag, startPoint x: 459, startPoint y: 126, endPoint x: 407, endPoint y: 129, distance: 52.9
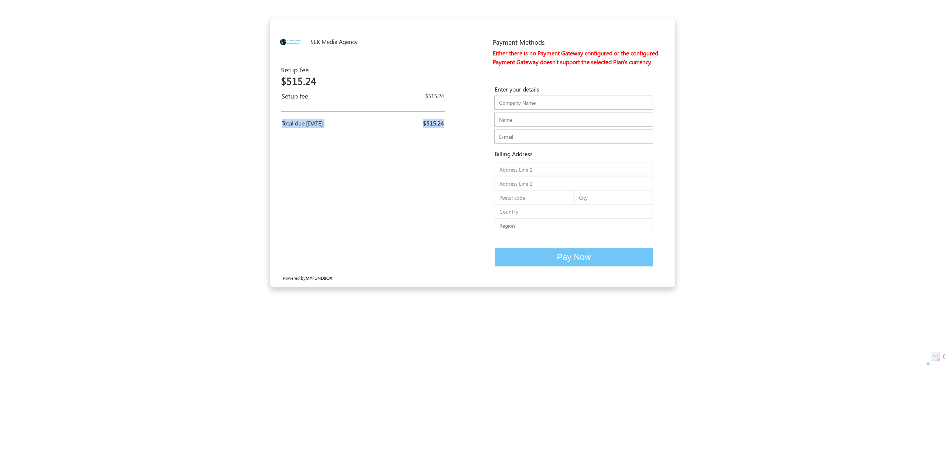
click at [405, 131] on div "SLK Media Agency USD USD GBP EUR EN ES NL Setup fee Setup fee $515.24 Setup fee…" at bounding box center [371, 152] width 203 height 269
click at [428, 119] on span "$515.24" at bounding box center [433, 123] width 21 height 8
click at [432, 95] on span "$515.24" at bounding box center [434, 95] width 19 height 7
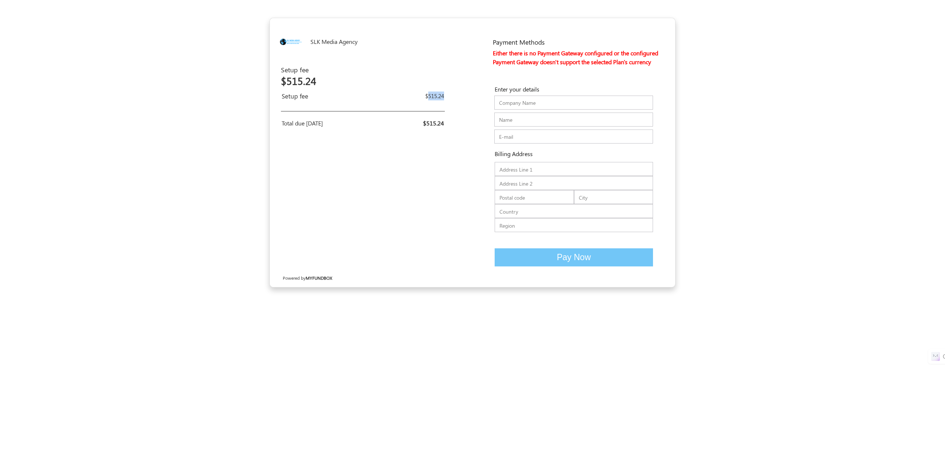
click at [432, 95] on span "$515.24" at bounding box center [434, 95] width 19 height 7
click at [718, 76] on form "SLK Media Agency USD USD GBP EUR EN ES NL Setup fee Setup fee $515.24 Setup fee…" at bounding box center [472, 153] width 945 height 270
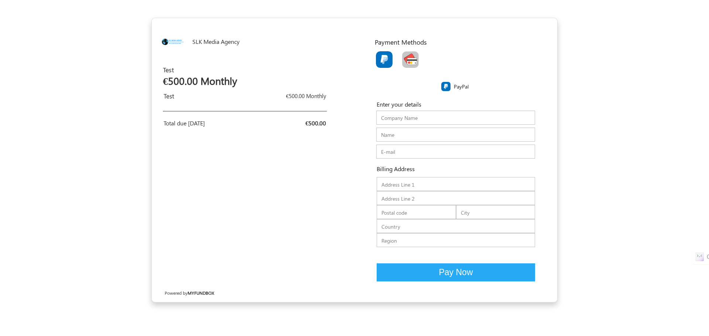
click at [410, 61] on img "Toolbar with button groups" at bounding box center [410, 59] width 17 height 17
click at [407, 56] on input "Toolbar with button groups" at bounding box center [404, 53] width 5 height 5
radio input "true"
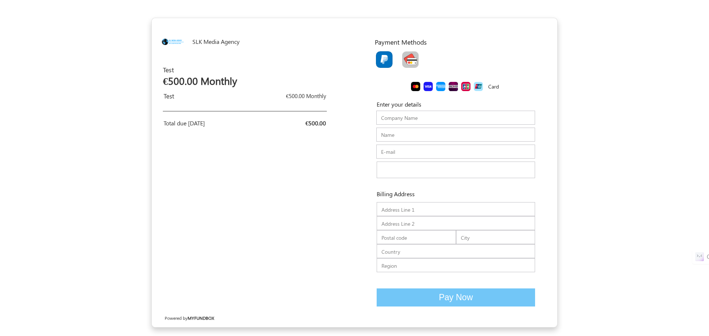
click at [385, 64] on img "Toolbar with button groups" at bounding box center [384, 59] width 17 height 17
click at [380, 56] on input "Toolbar with button groups" at bounding box center [378, 53] width 5 height 5
radio input "true"
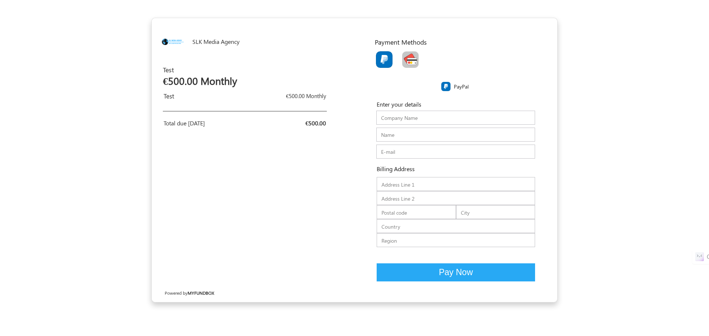
click at [411, 61] on img "Toolbar with button groups" at bounding box center [410, 59] width 17 height 17
click at [407, 56] on input "Toolbar with button groups" at bounding box center [404, 53] width 5 height 5
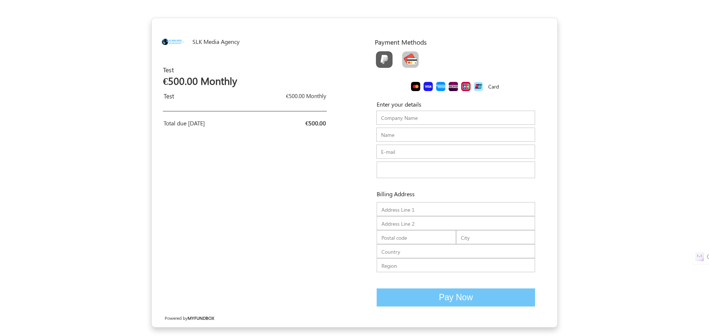
radio input "true"
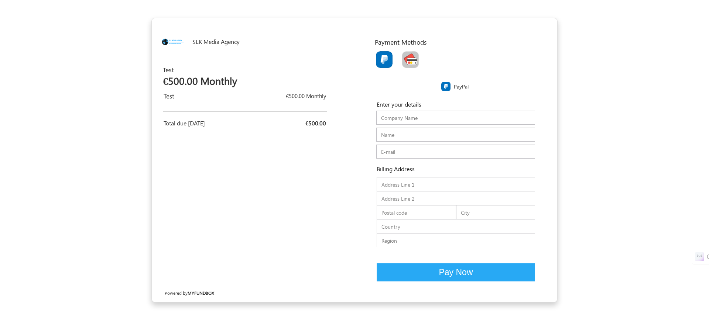
click at [413, 63] on img "Toolbar with button groups" at bounding box center [410, 59] width 17 height 17
click at [407, 56] on input "Toolbar with button groups" at bounding box center [404, 53] width 5 height 5
radio input "true"
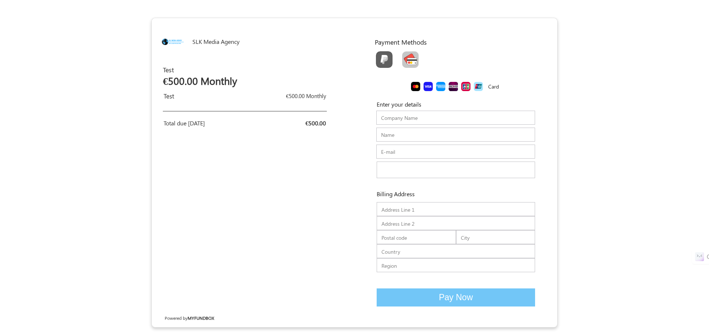
click at [121, 111] on form "SLK Media Agency EUR USD USD GBP EUR EN ES NL Test Test €500.00 Monthly Test €5…" at bounding box center [354, 173] width 709 height 310
